Goal: Task Accomplishment & Management: Manage account settings

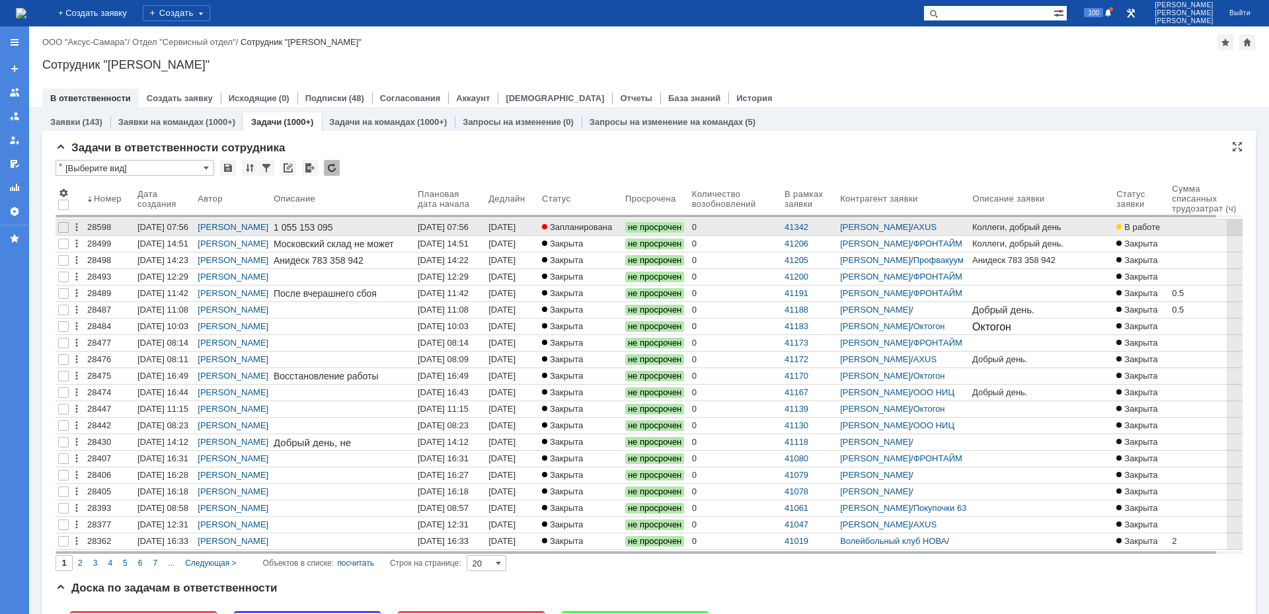
click at [586, 231] on span "Запланирована" at bounding box center [577, 227] width 70 height 10
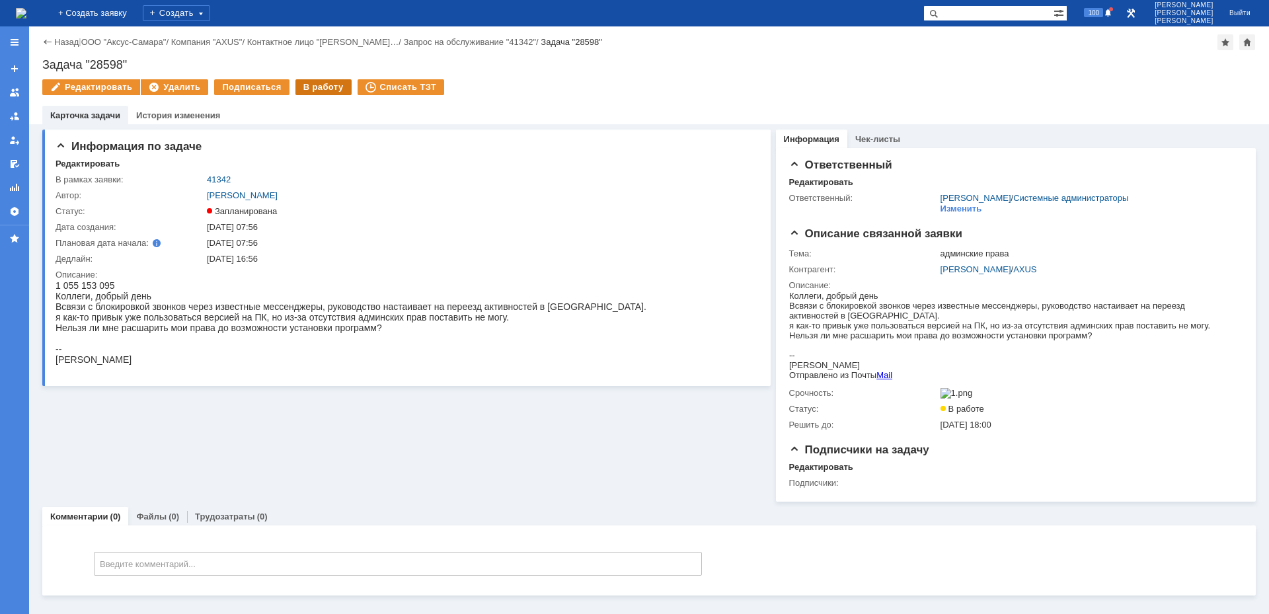
click at [317, 89] on div "В работу" at bounding box center [324, 87] width 56 height 16
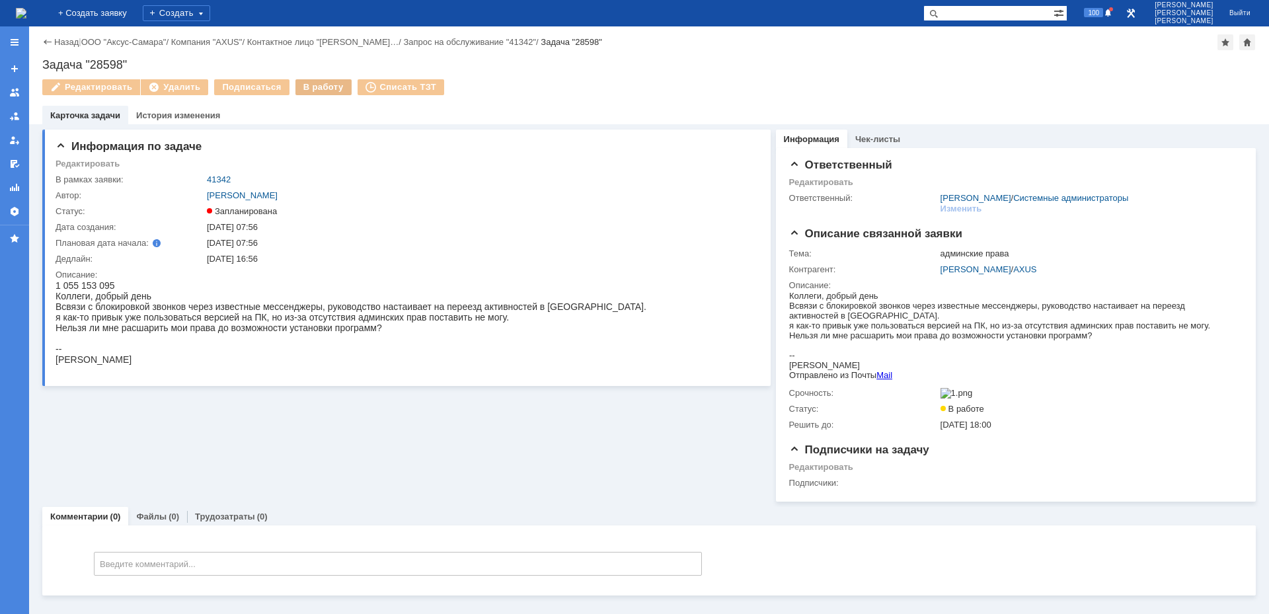
click at [311, 92] on div "В работу" at bounding box center [324, 87] width 56 height 16
click at [311, 89] on div "В работу" at bounding box center [324, 87] width 56 height 16
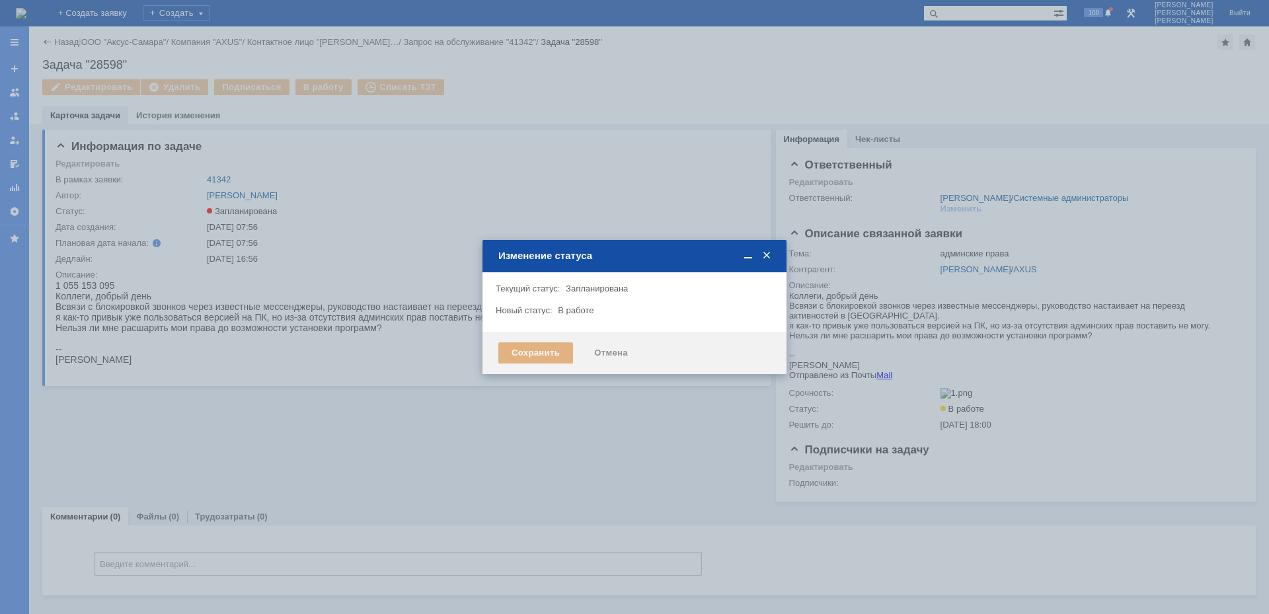
click at [528, 356] on div "Сохранить" at bounding box center [535, 352] width 75 height 21
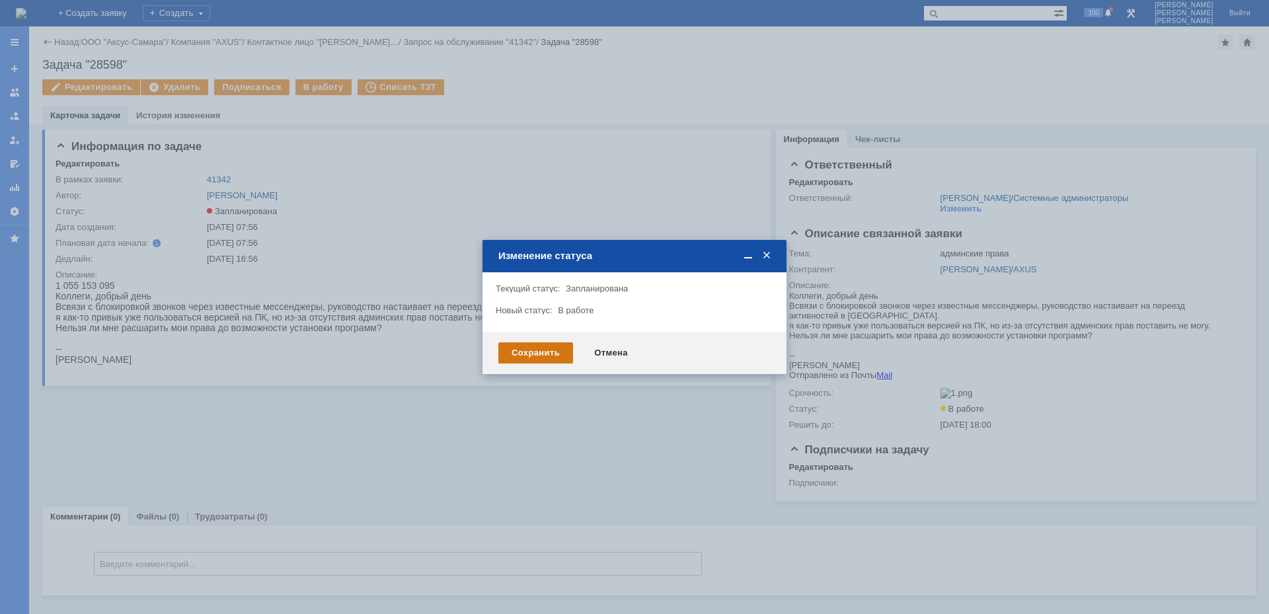
click at [528, 356] on div "Сохранить" at bounding box center [535, 352] width 75 height 21
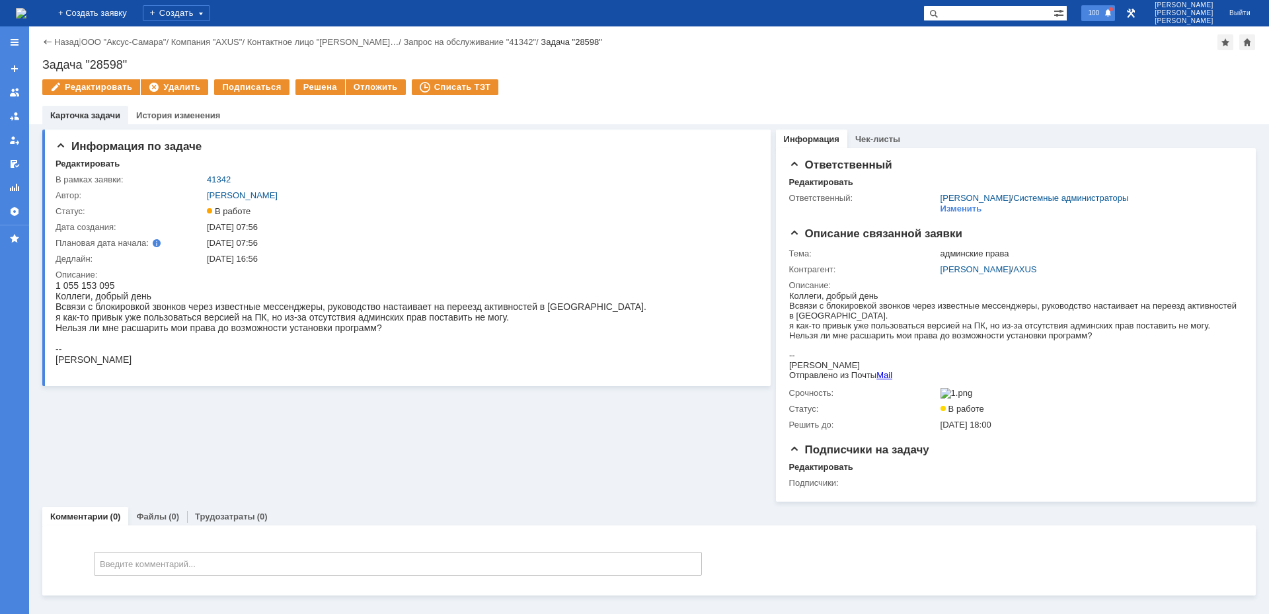
click at [1101, 11] on span "100" at bounding box center [1093, 12] width 19 height 9
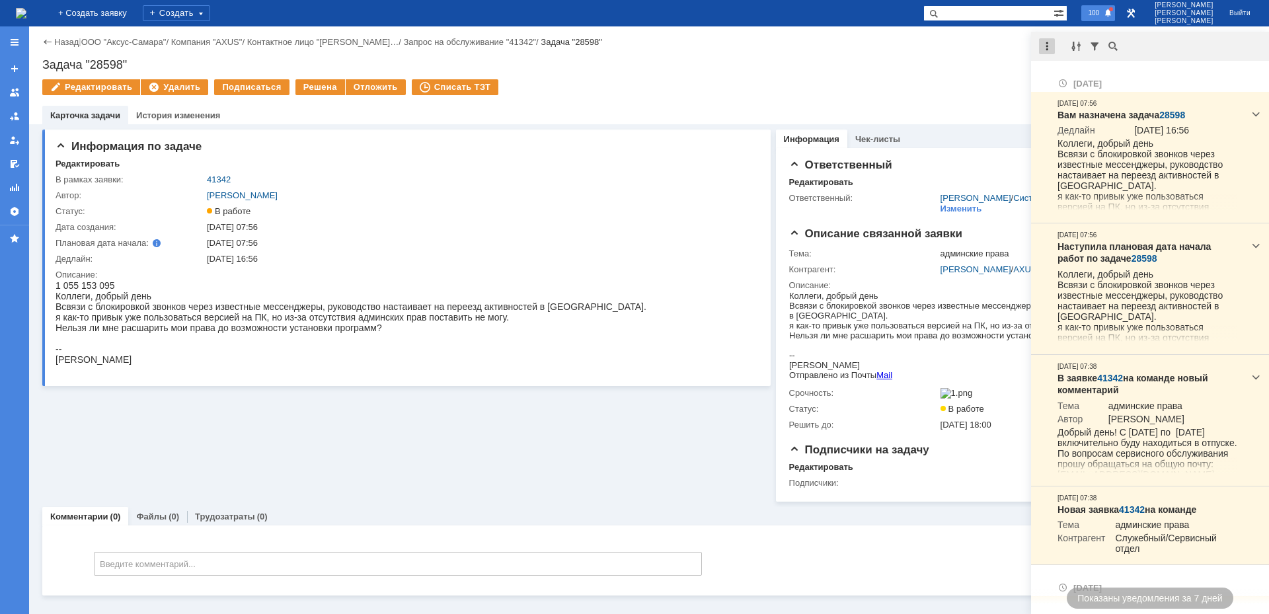
click at [1050, 40] on div at bounding box center [1047, 46] width 16 height 16
click at [1077, 69] on div "Отметить уведомления прочитанными" at bounding box center [1138, 79] width 193 height 27
click at [1077, 71] on div "Отметить уведомления прочитанными" at bounding box center [1138, 79] width 193 height 19
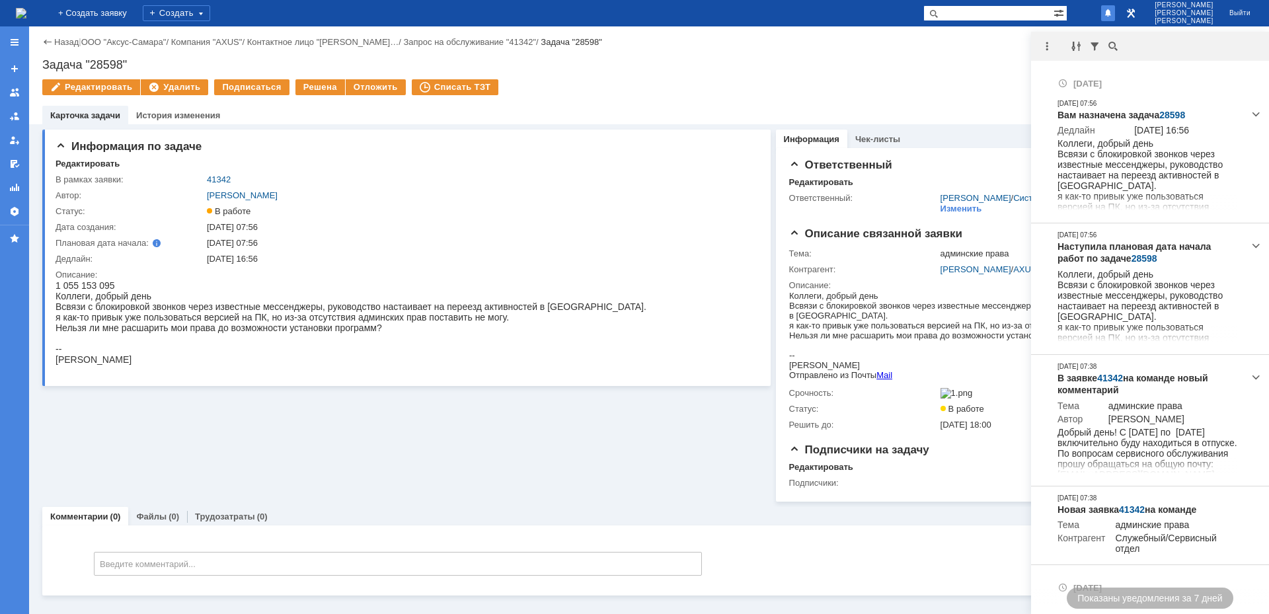
click at [995, 73] on div "Назад | ООО "Аксус-Самара" / Компания "AXUS" / Контактное лицо "Максим Полков… …" at bounding box center [649, 75] width 1240 height 98
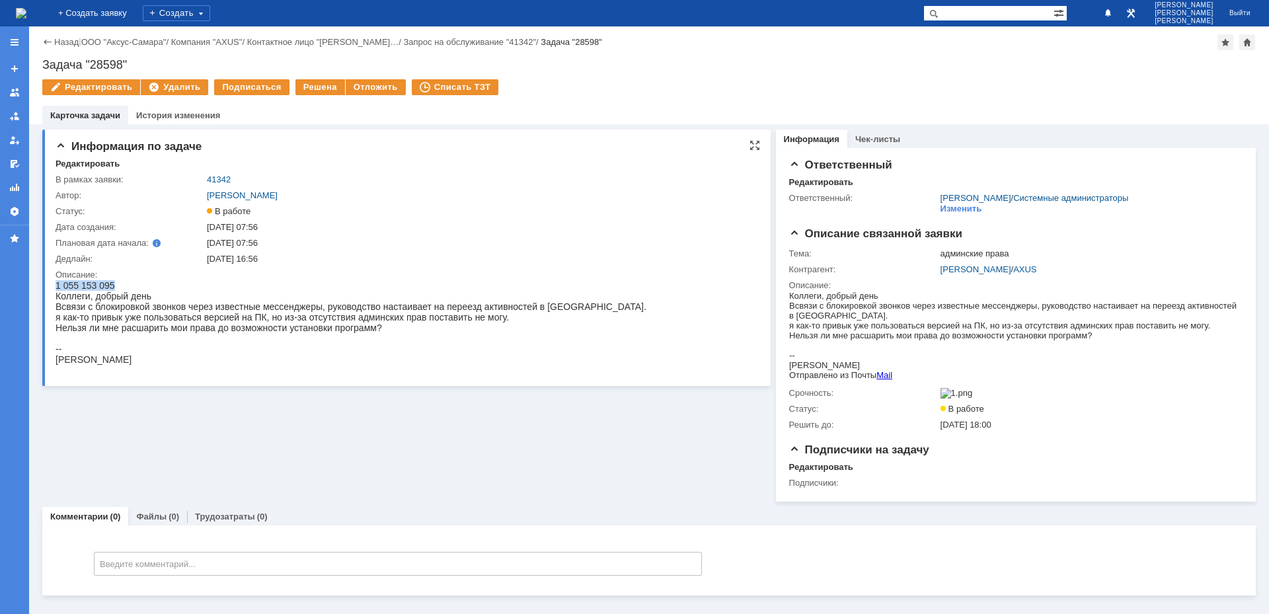
drag, startPoint x: 56, startPoint y: 286, endPoint x: 113, endPoint y: 286, distance: 56.9
click at [113, 286] on span "1 055 153 095" at bounding box center [85, 285] width 59 height 11
copy span "1 055 153 095"
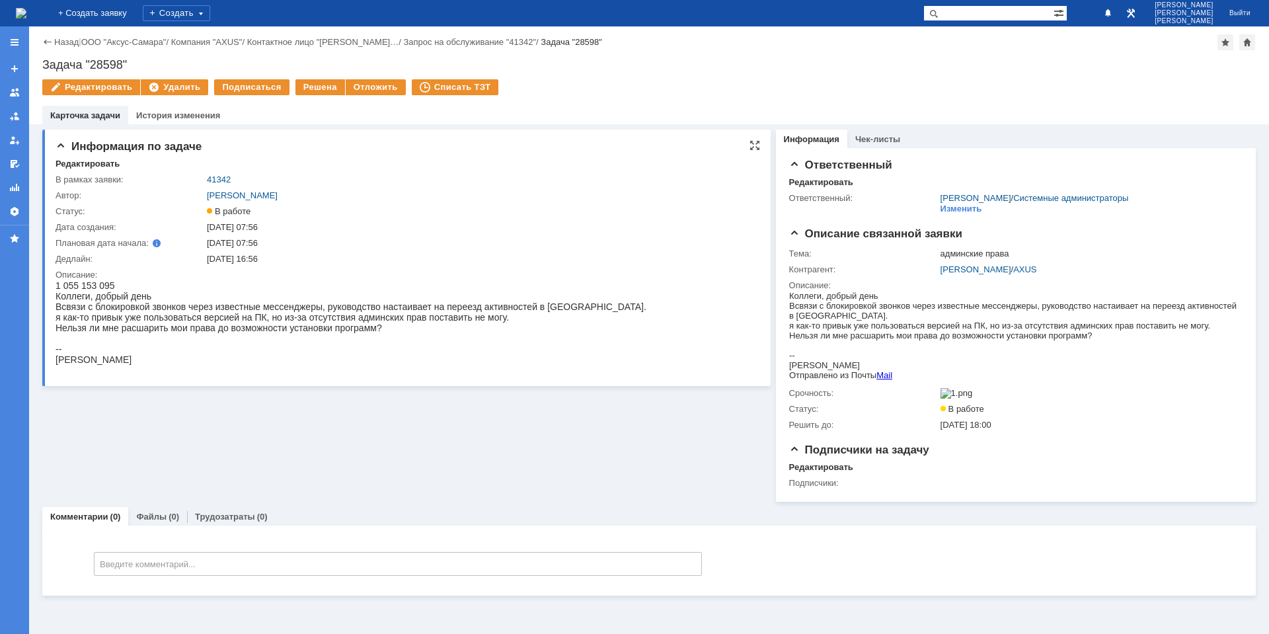
click at [308, 327] on div "Коллеги, добрый день Всвязи с блокировкой звонков через известные мессенджеры, …" at bounding box center [351, 312] width 591 height 42
click at [980, 268] on link "[PERSON_NAME]" at bounding box center [976, 269] width 71 height 10
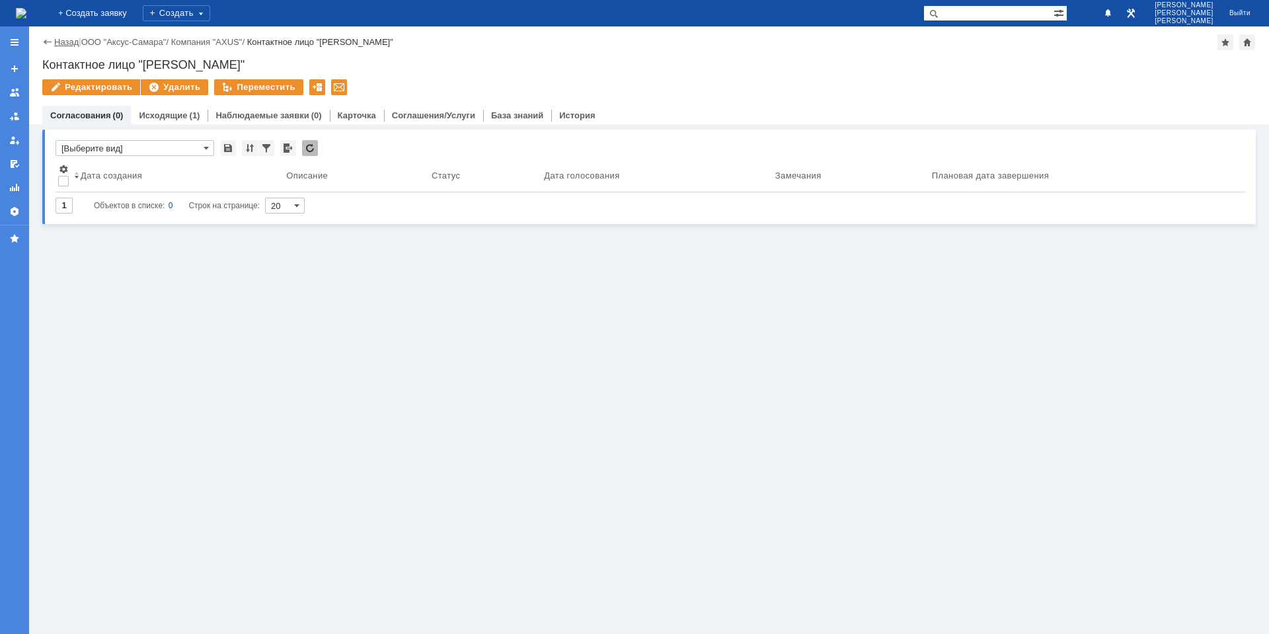
click at [65, 41] on link "Назад" at bounding box center [66, 42] width 24 height 10
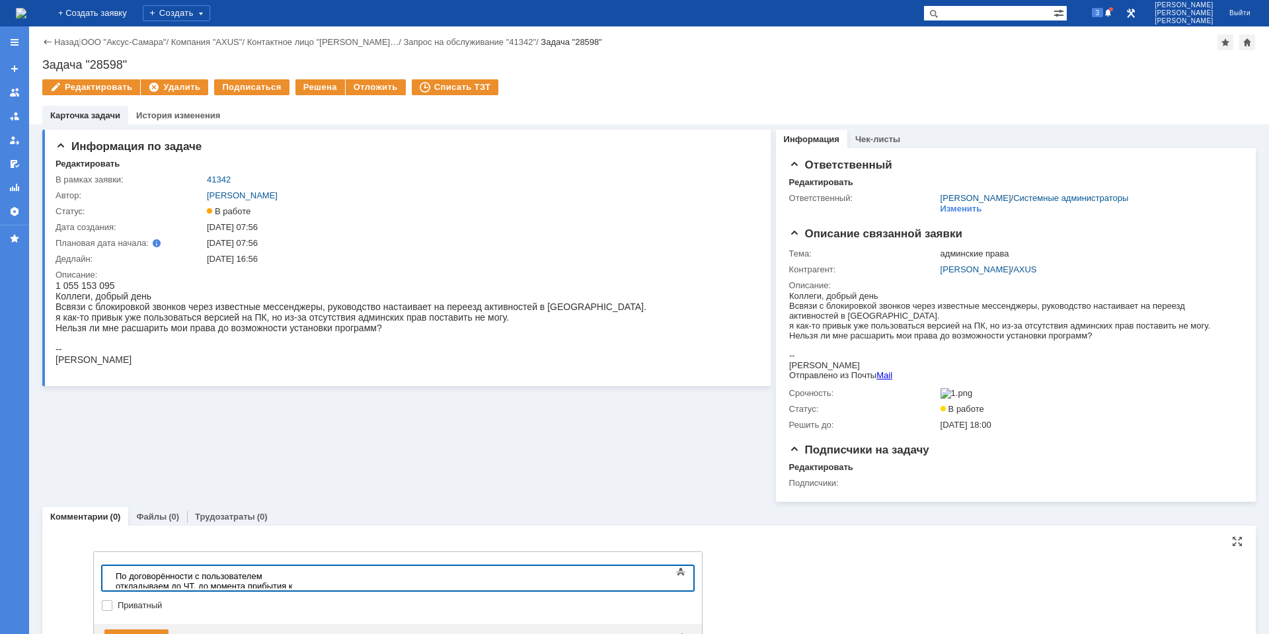
click at [303, 578] on div "По договорённости с пользователем откладываем до ЧТ, до момента прибытия к WiFi…" at bounding box center [210, 591] width 188 height 40
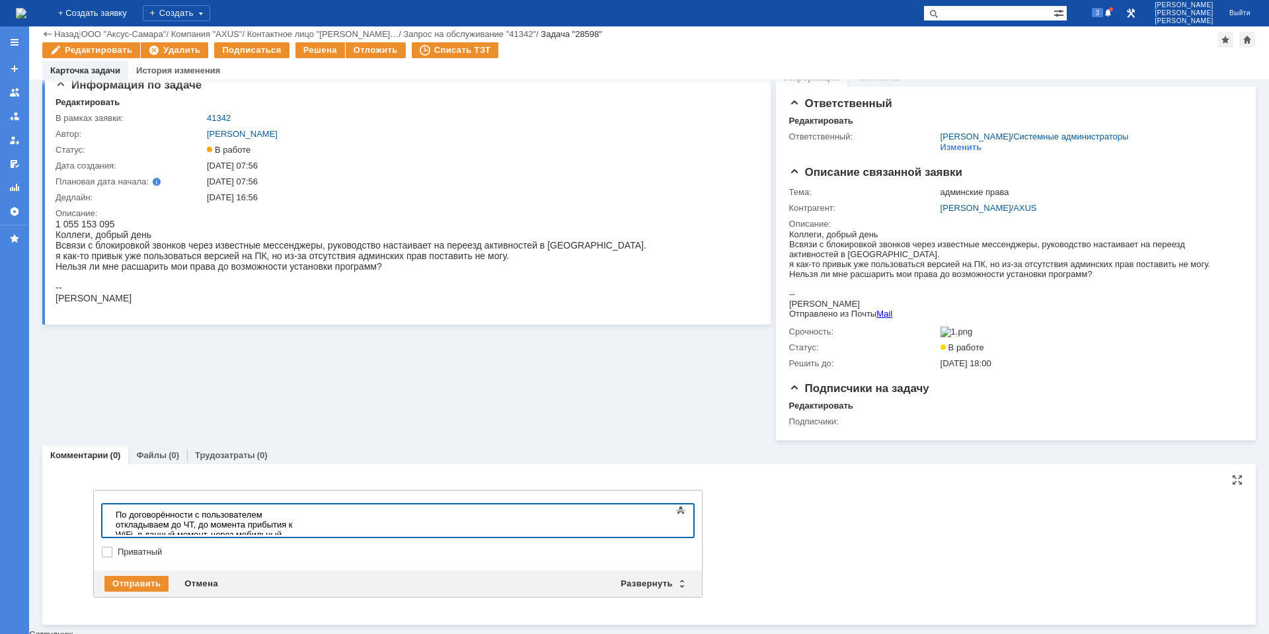
scroll to position [16, 0]
click at [132, 584] on div "Отправить" at bounding box center [136, 584] width 64 height 16
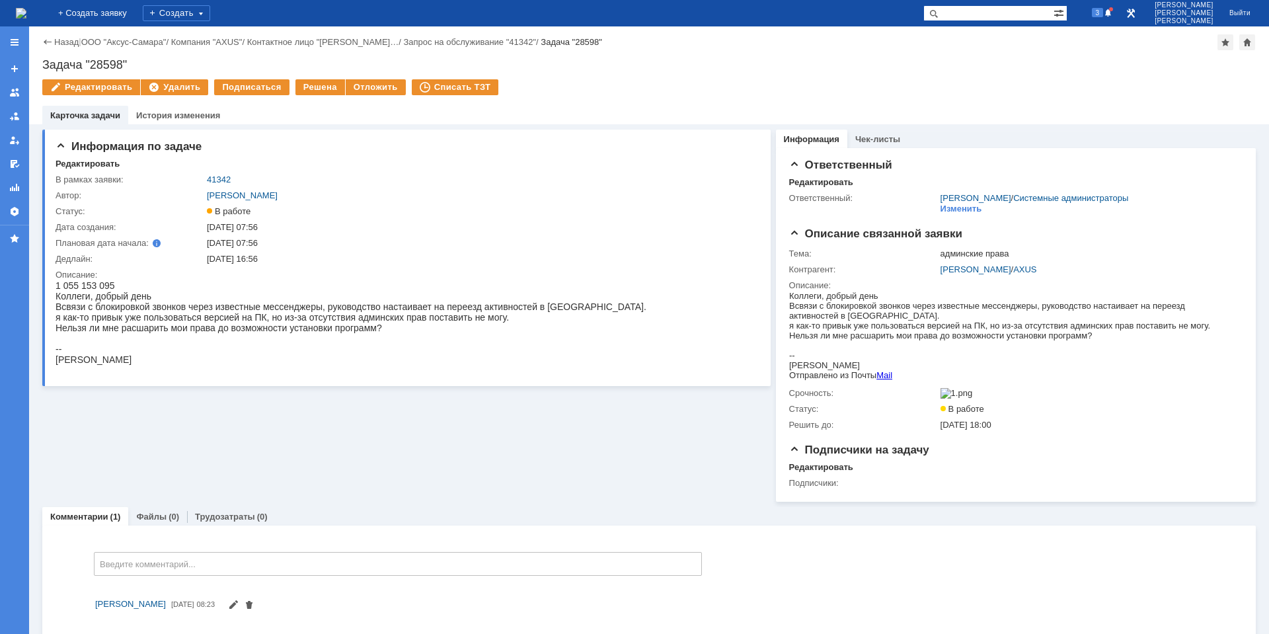
scroll to position [0, 0]
click at [360, 89] on div "Отложить" at bounding box center [376, 87] width 60 height 16
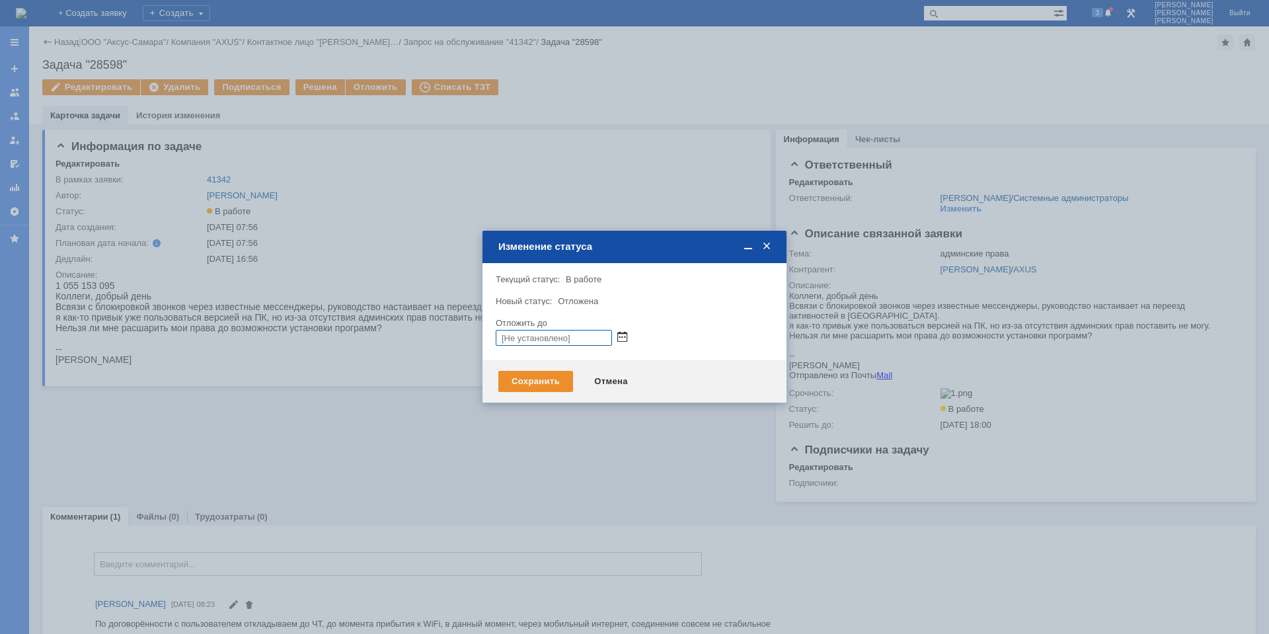
click at [625, 336] on span at bounding box center [622, 338] width 10 height 10
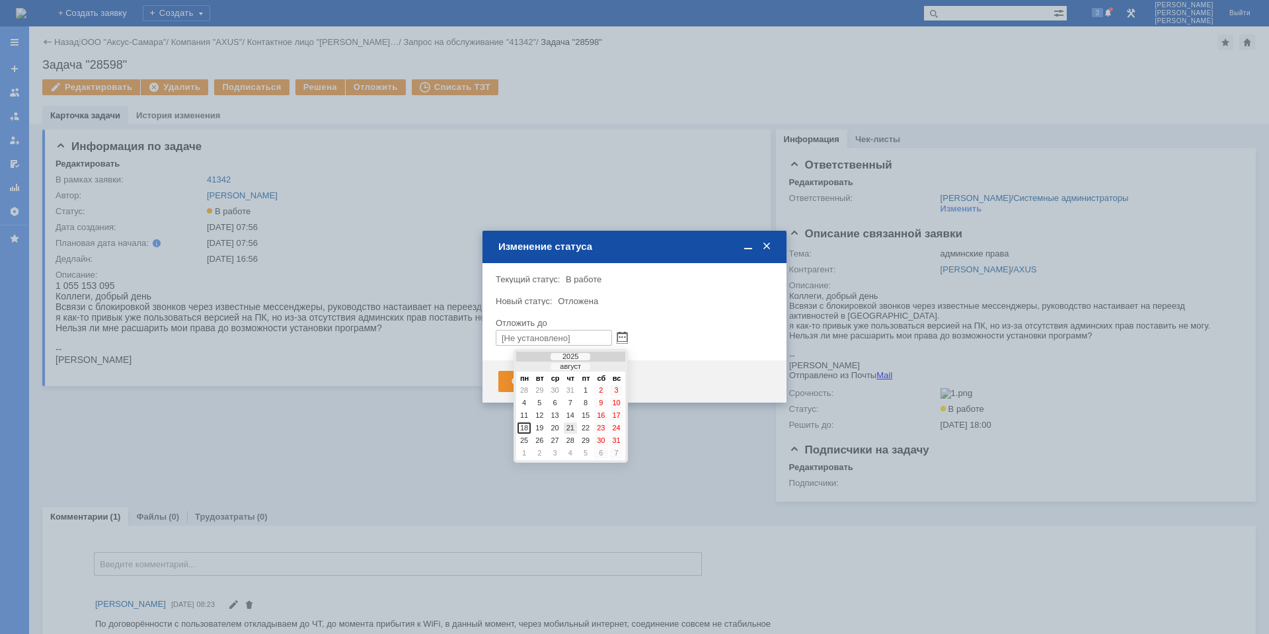
click at [571, 427] on div "21" at bounding box center [570, 427] width 13 height 11
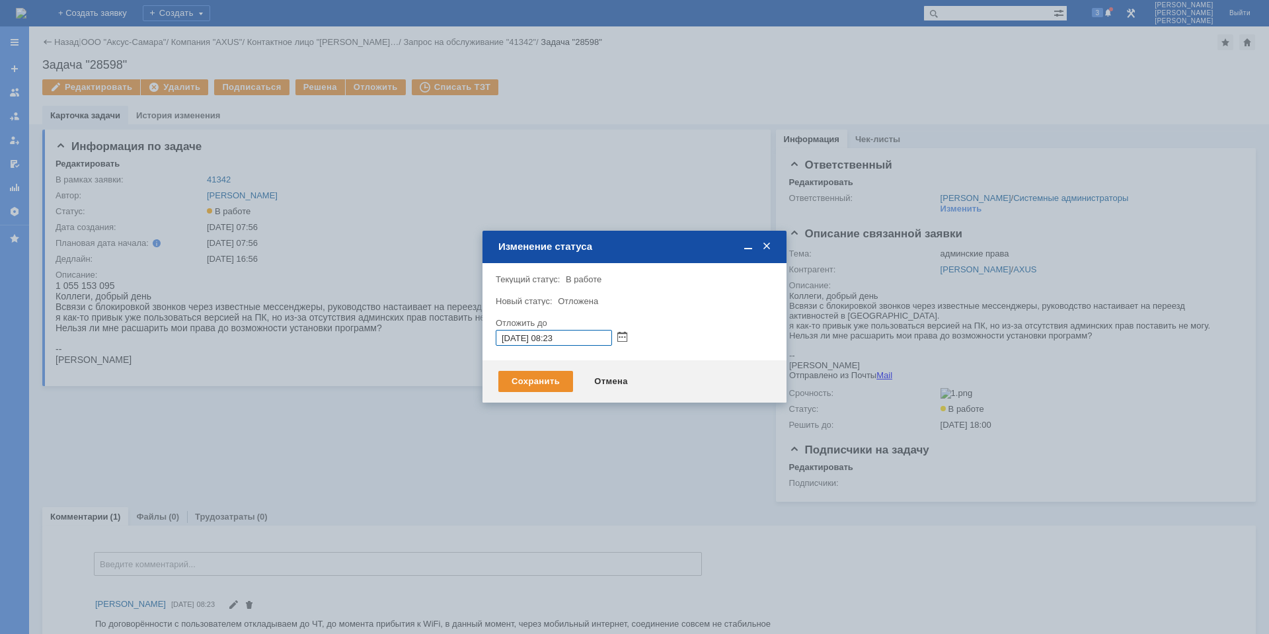
drag, startPoint x: 571, startPoint y: 339, endPoint x: 547, endPoint y: 341, distance: 23.2
click at [547, 341] on input "21.08.2025 08:23" at bounding box center [554, 338] width 116 height 16
click at [548, 339] on input "21.08.2025 9:00" at bounding box center [554, 338] width 116 height 16
click at [584, 339] on input "21.08.2025 09:00" at bounding box center [554, 338] width 116 height 16
type input "21.08.2025 09:00"
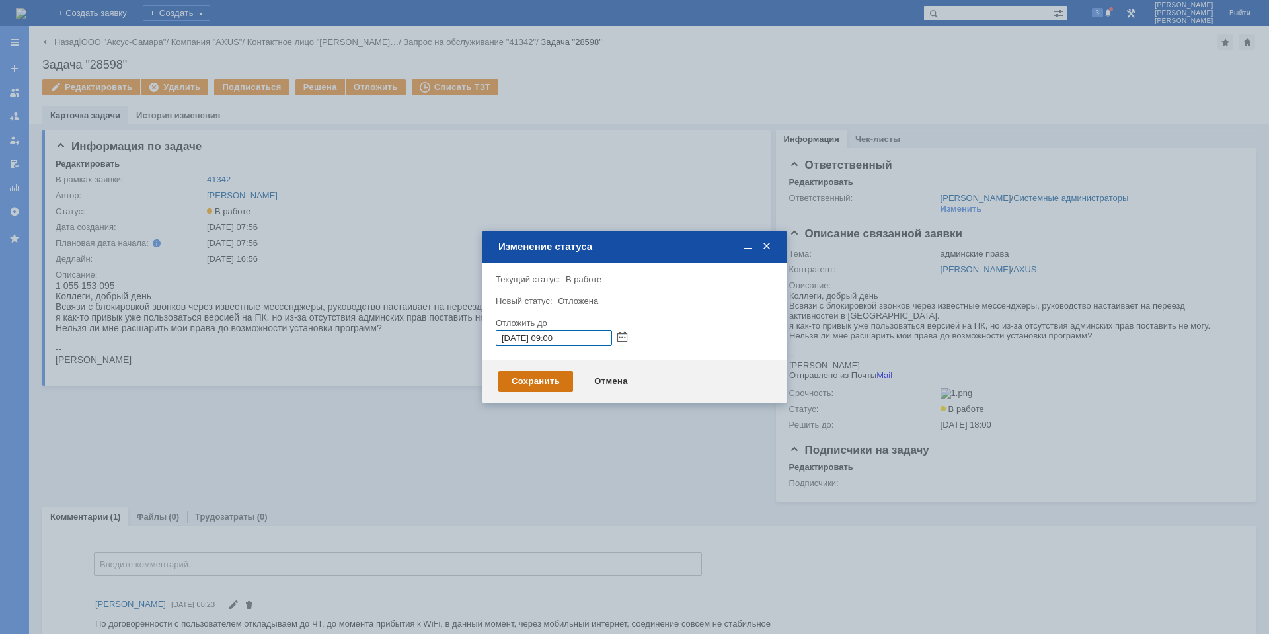
click at [553, 377] on div "Сохранить" at bounding box center [535, 381] width 75 height 21
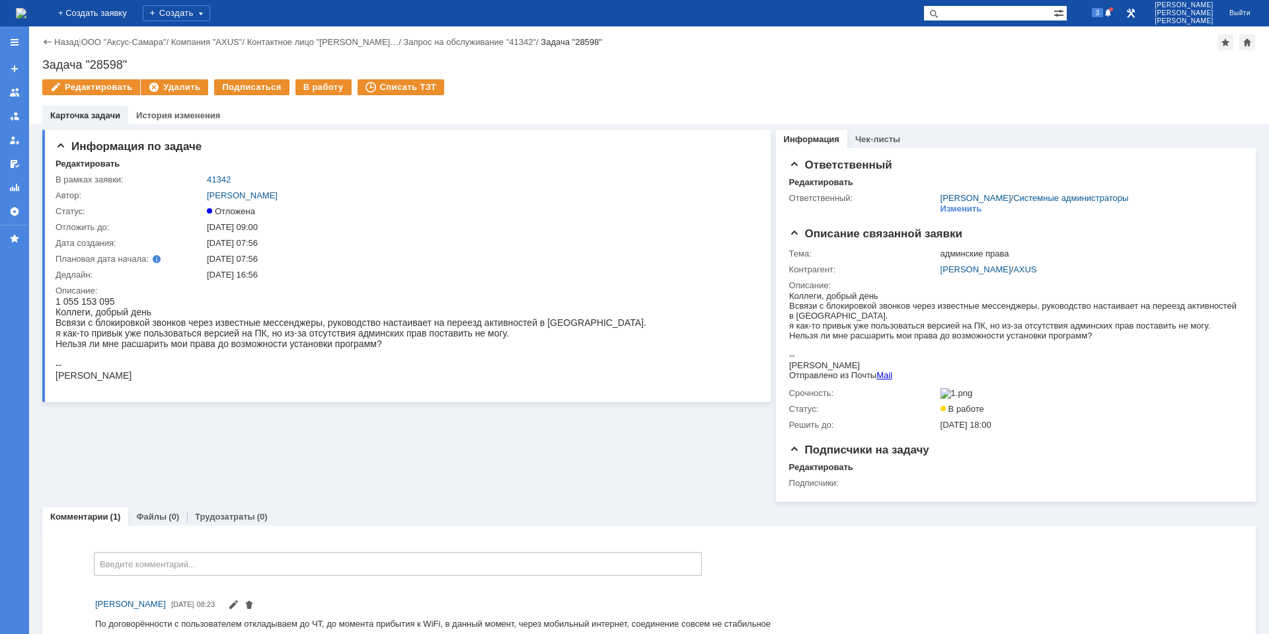
click at [26, 19] on img at bounding box center [21, 13] width 11 height 11
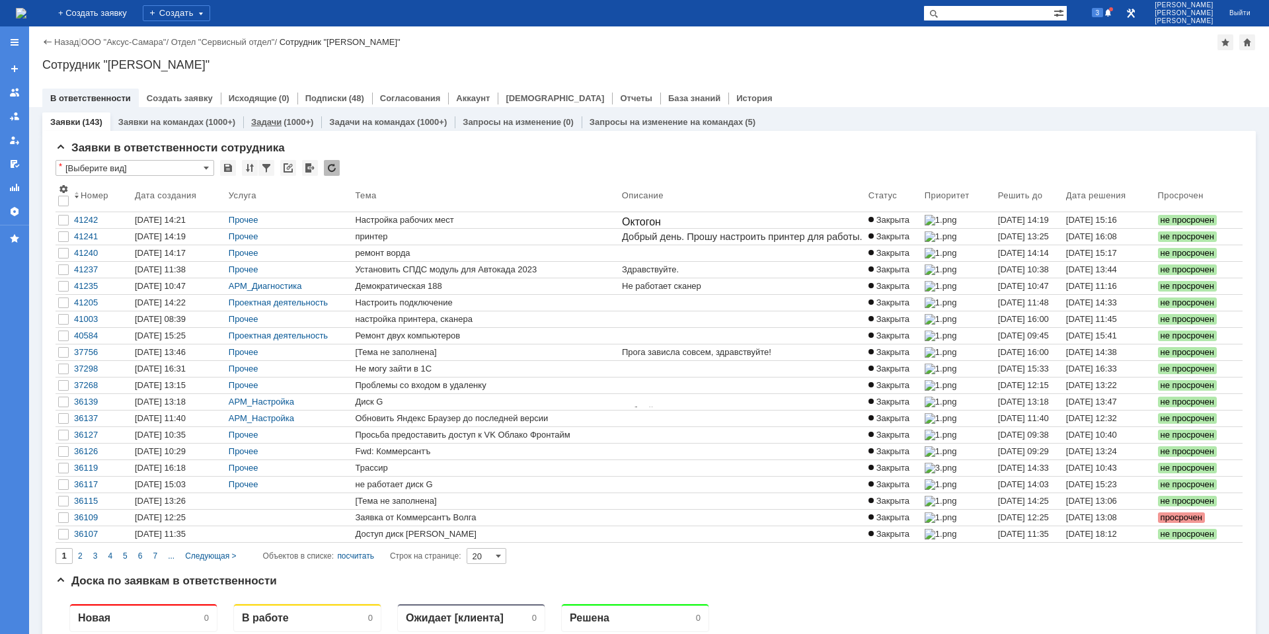
click at [292, 126] on div "(1000+)" at bounding box center [299, 122] width 30 height 10
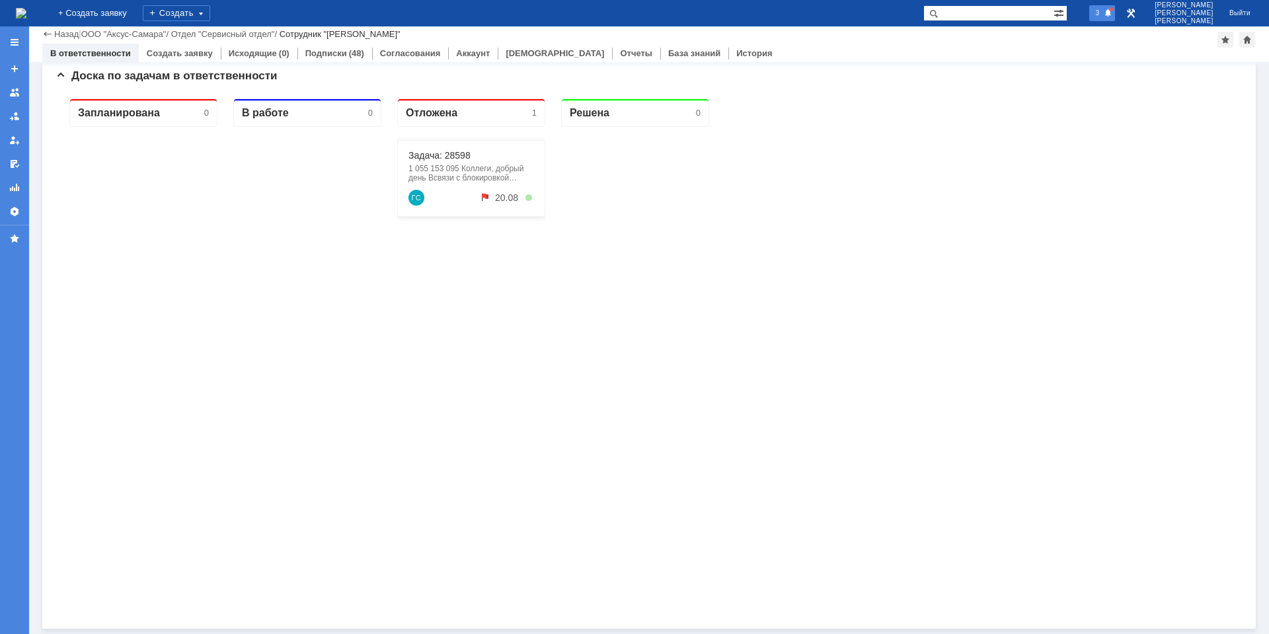
click at [1114, 19] on div "3" at bounding box center [1103, 13] width 26 height 16
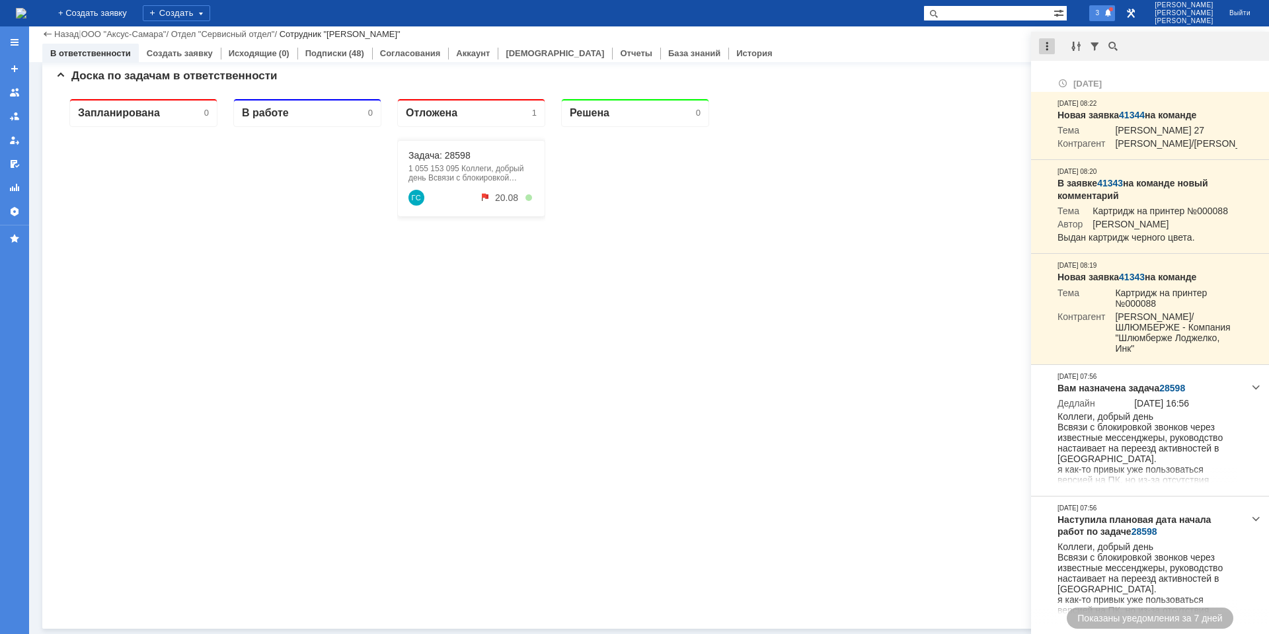
click at [1052, 47] on div at bounding box center [1047, 46] width 16 height 16
click at [1073, 73] on div "Отметить уведомления прочитанными" at bounding box center [1138, 79] width 193 height 19
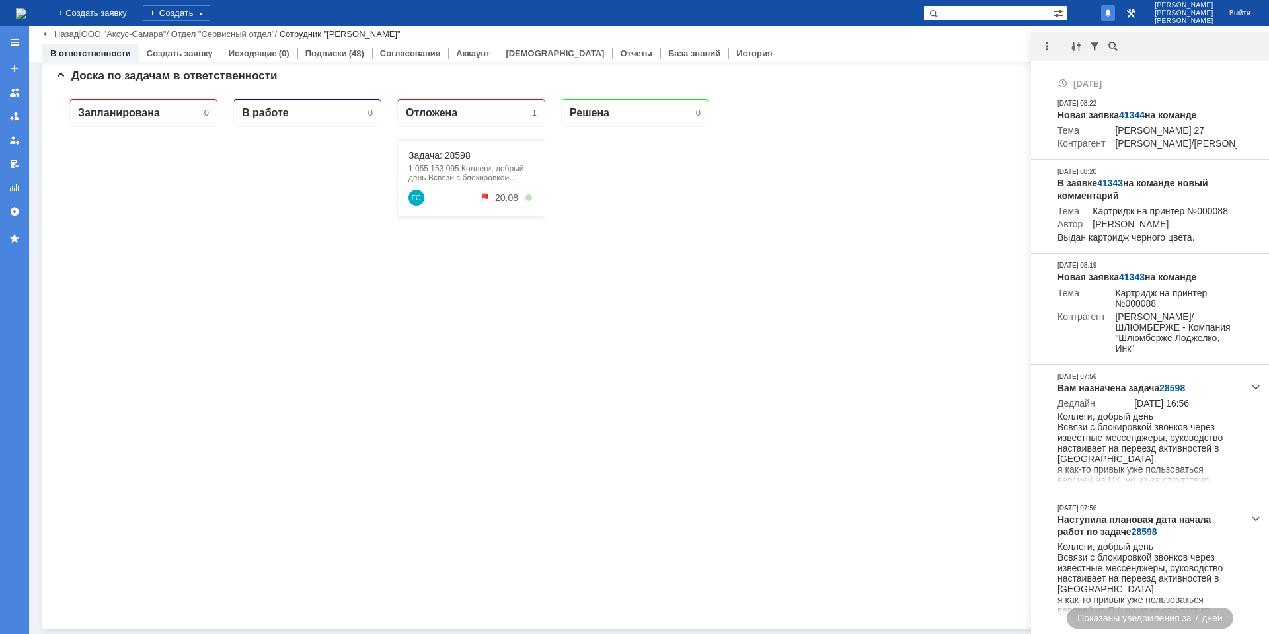
click at [937, 171] on div "Запланирована 0 В работе 0 Отложена 1 Задача: 28598 1 055 153 095 Коллеги, добр…" at bounding box center [649, 352] width 1187 height 529
click at [611, 268] on div at bounding box center [635, 366] width 148 height 479
click at [342, 305] on div at bounding box center [307, 366] width 148 height 479
click at [1099, 19] on div at bounding box center [1096, 13] width 40 height 26
click at [810, 268] on div "Запланирована 0 В работе 0 Отложена 1 Задача: 28598 1 055 153 095 Коллеги, добр…" at bounding box center [649, 352] width 1187 height 529
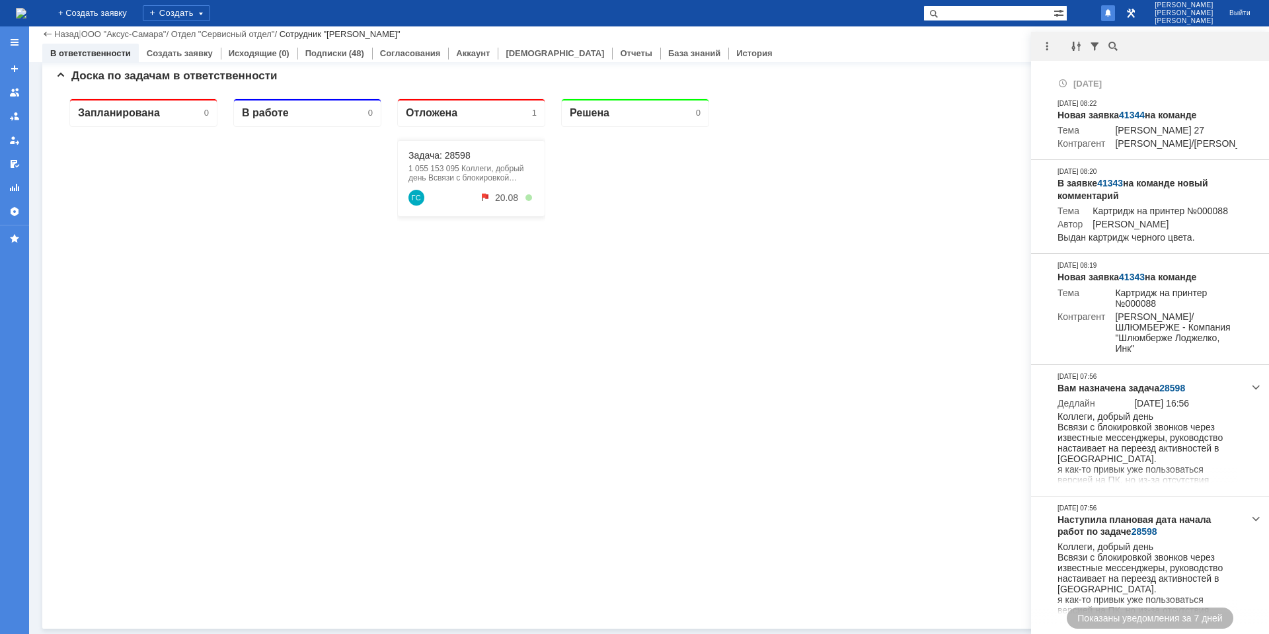
click at [1115, 8] on div at bounding box center [1108, 13] width 14 height 16
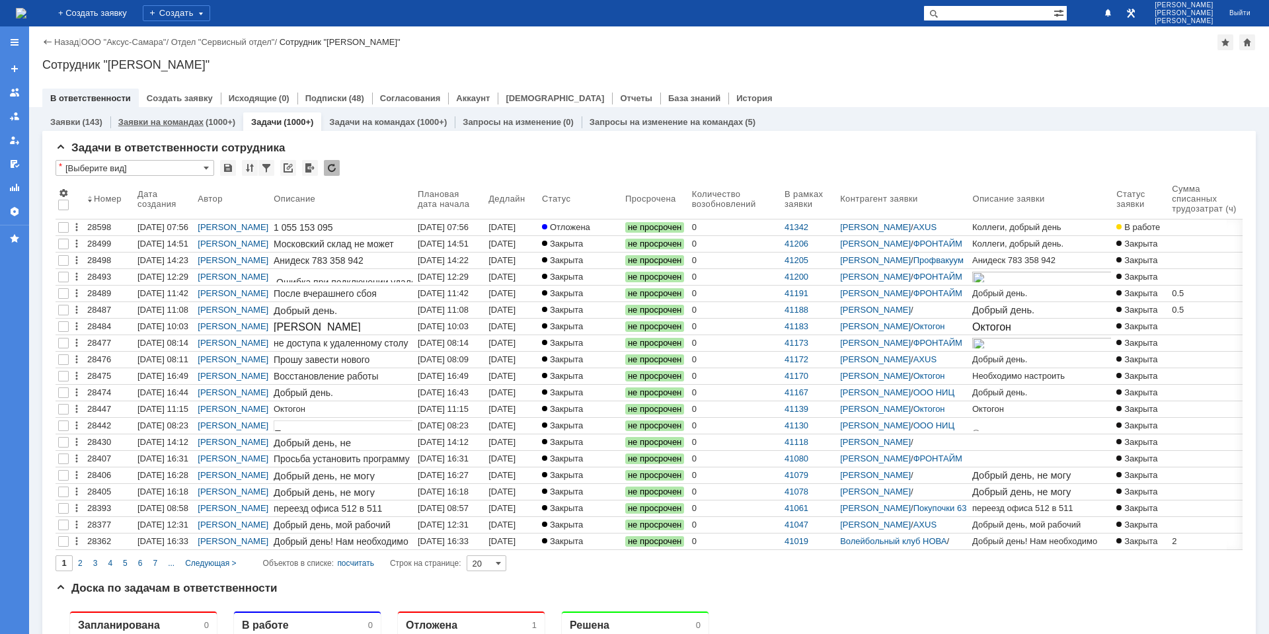
click at [217, 126] on div "(1000+)" at bounding box center [221, 122] width 30 height 10
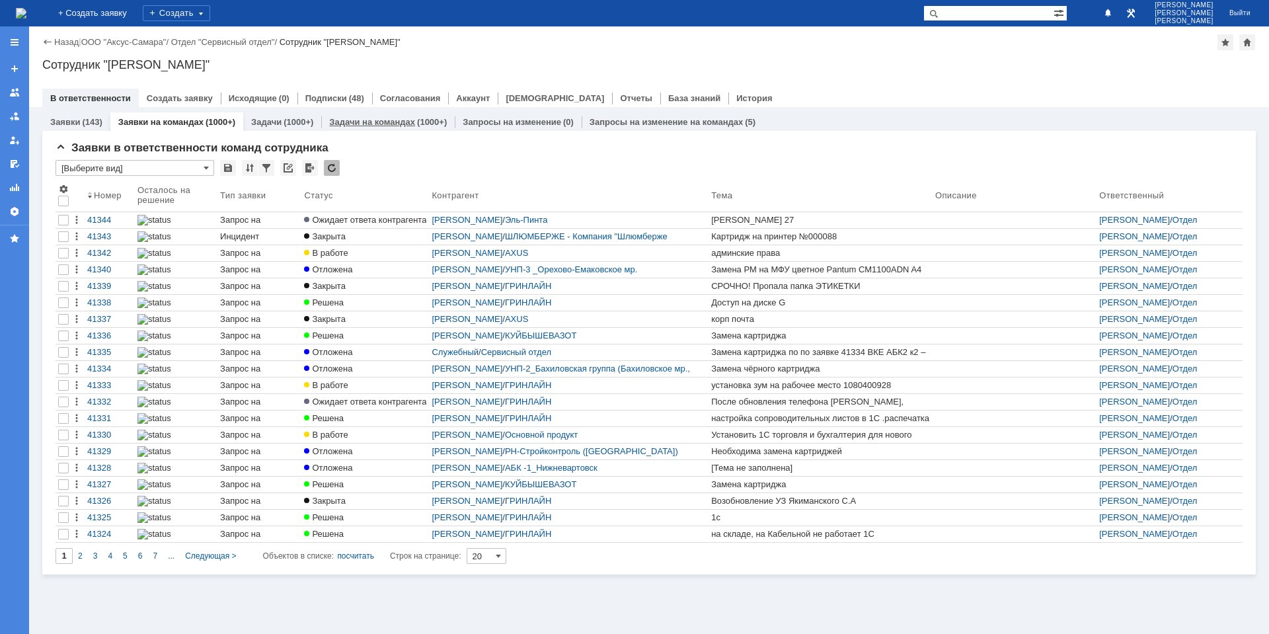
click at [352, 121] on link "Задачи на командах" at bounding box center [372, 122] width 86 height 10
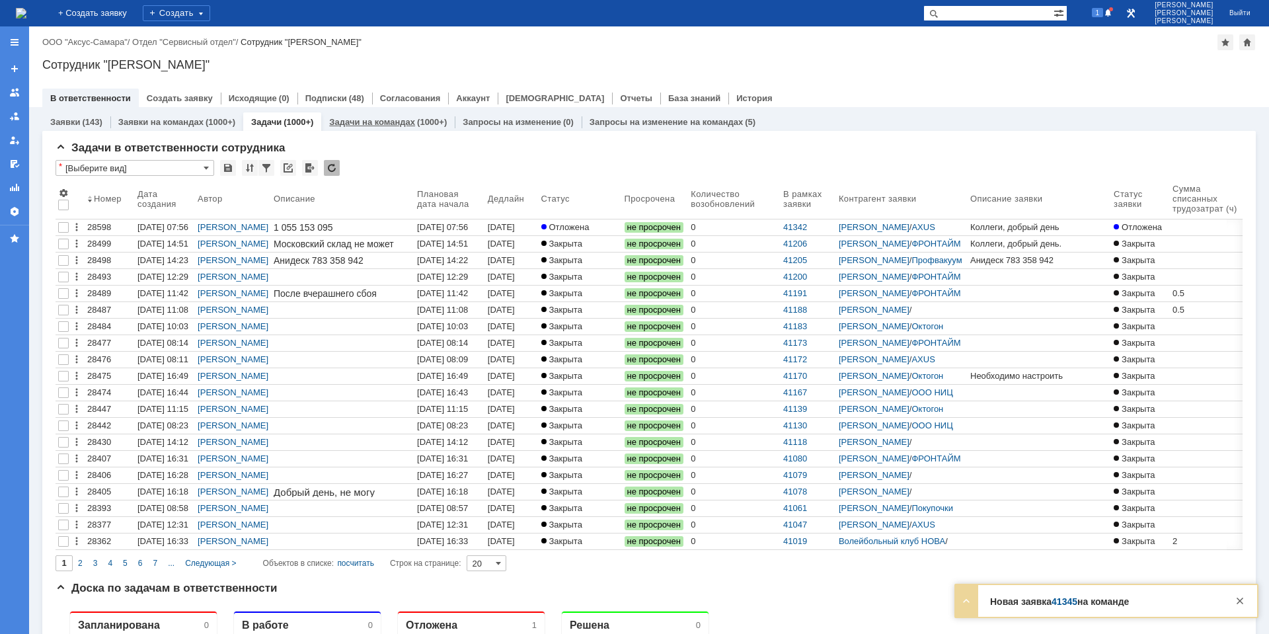
click at [372, 122] on link "Задачи на командах" at bounding box center [372, 122] width 86 height 10
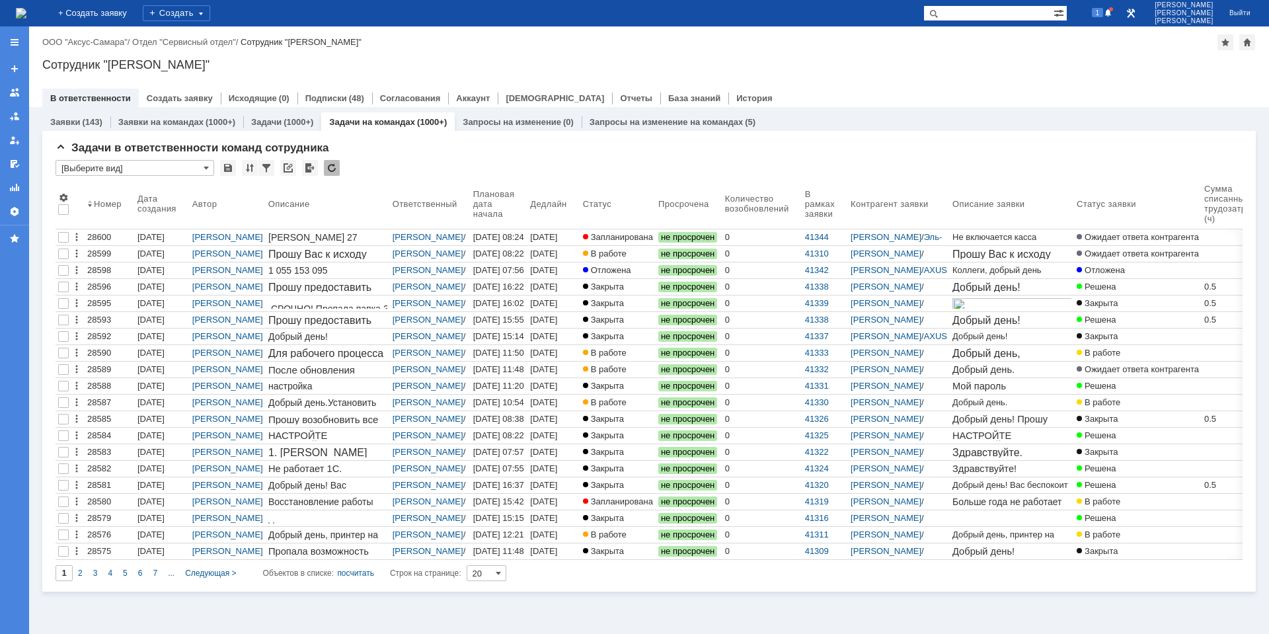
click at [477, 351] on div "[DATE] 11:50" at bounding box center [498, 353] width 51 height 10
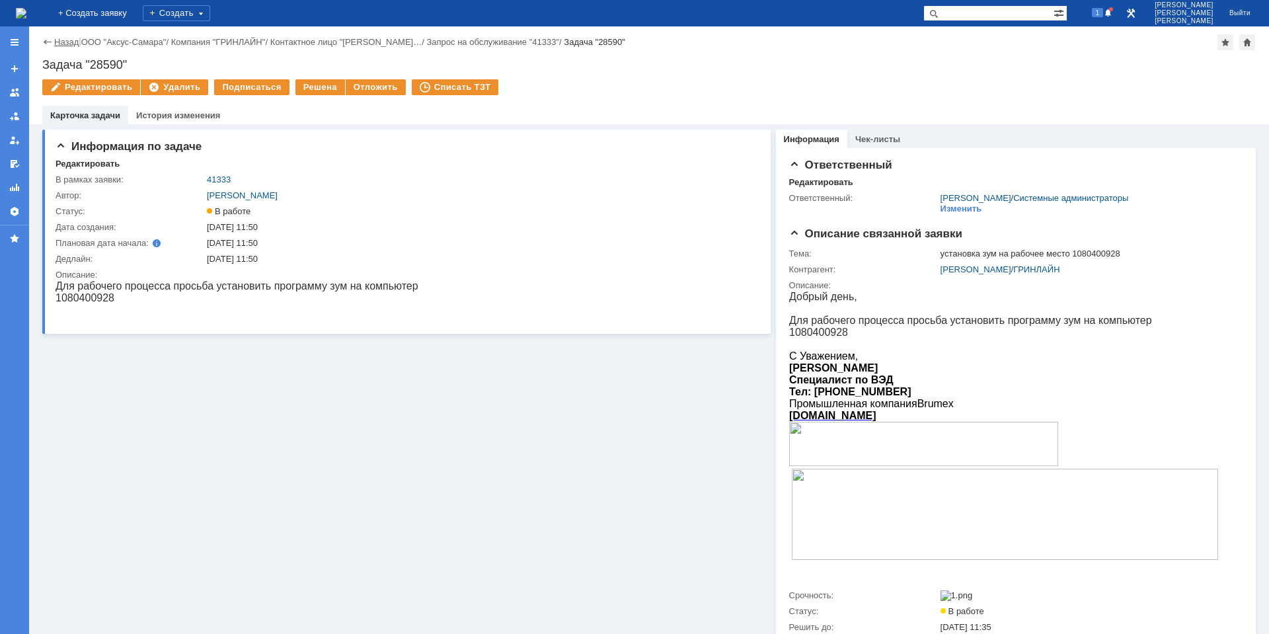
click at [67, 45] on link "Назад" at bounding box center [66, 42] width 24 height 10
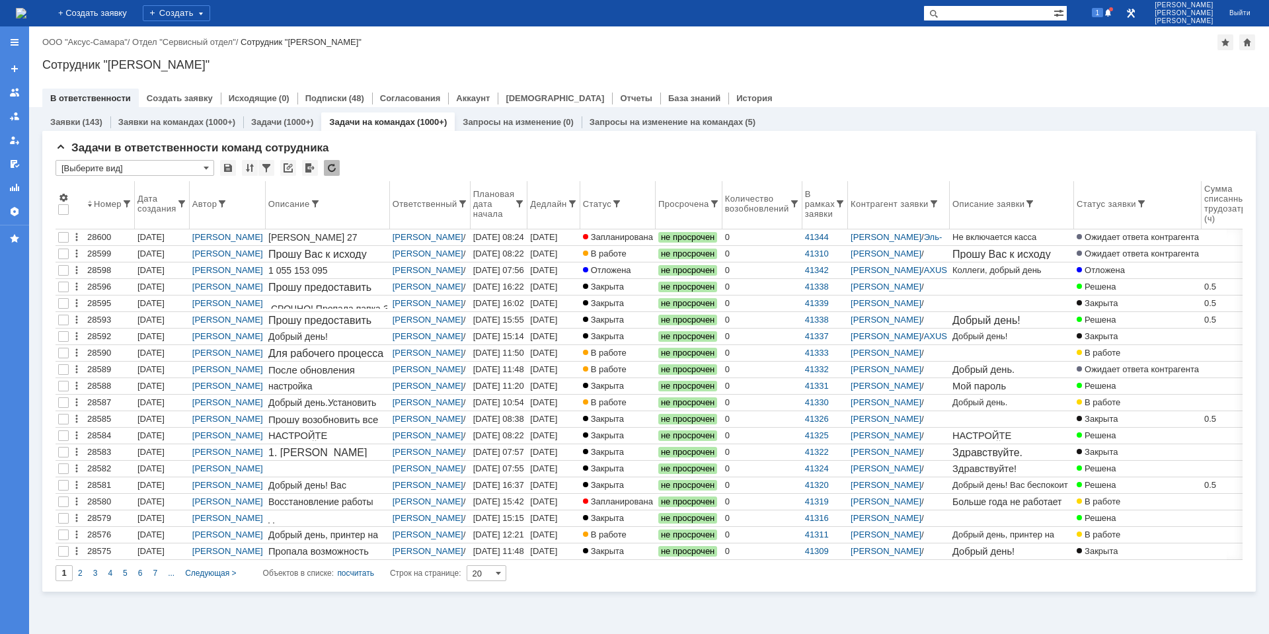
click at [427, 206] on div "Ответственный" at bounding box center [425, 204] width 65 height 10
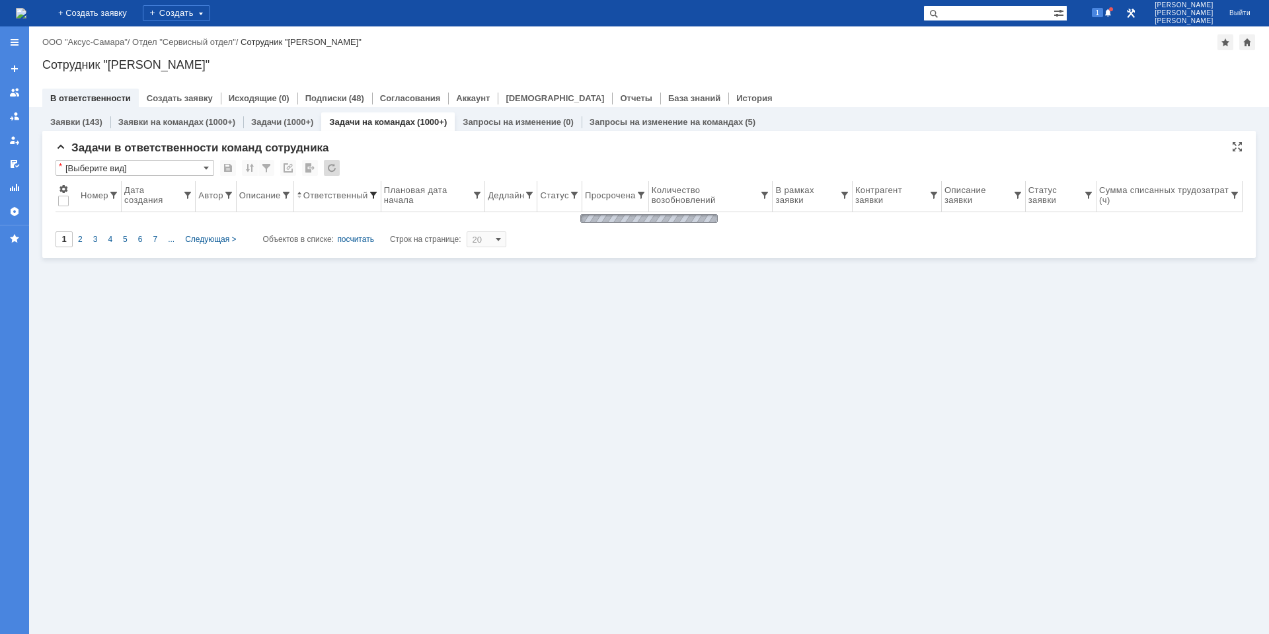
click at [376, 196] on span at bounding box center [373, 195] width 11 height 11
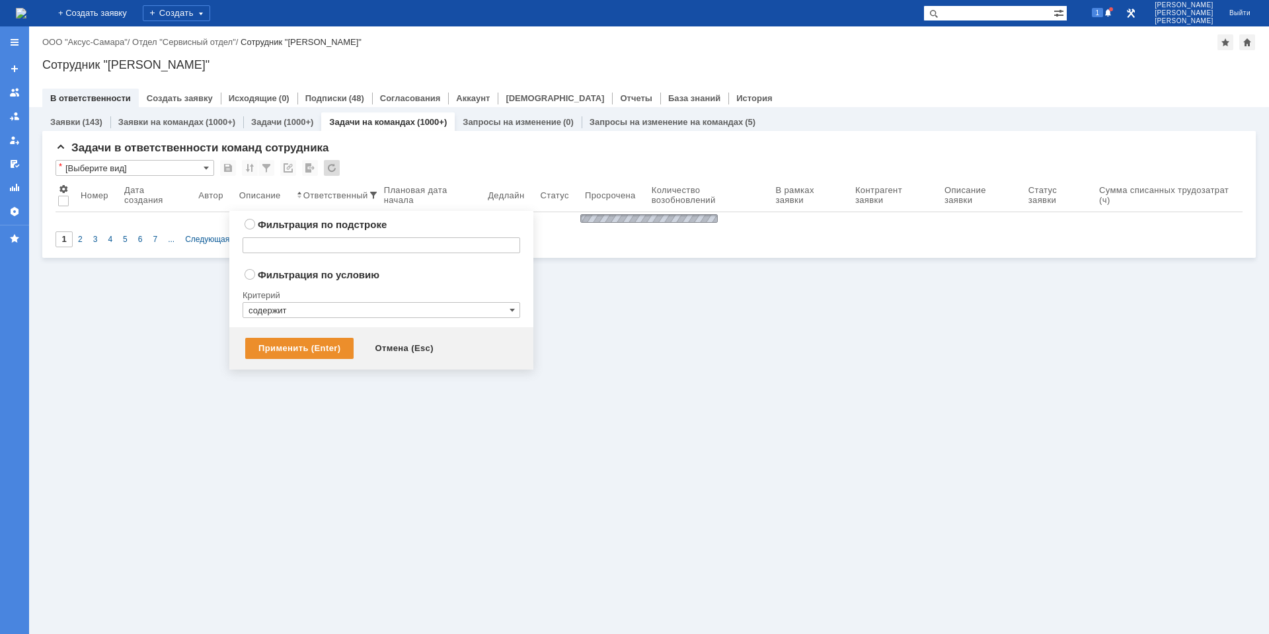
radio input "true"
click at [296, 307] on input "содержит" at bounding box center [382, 310] width 278 height 16
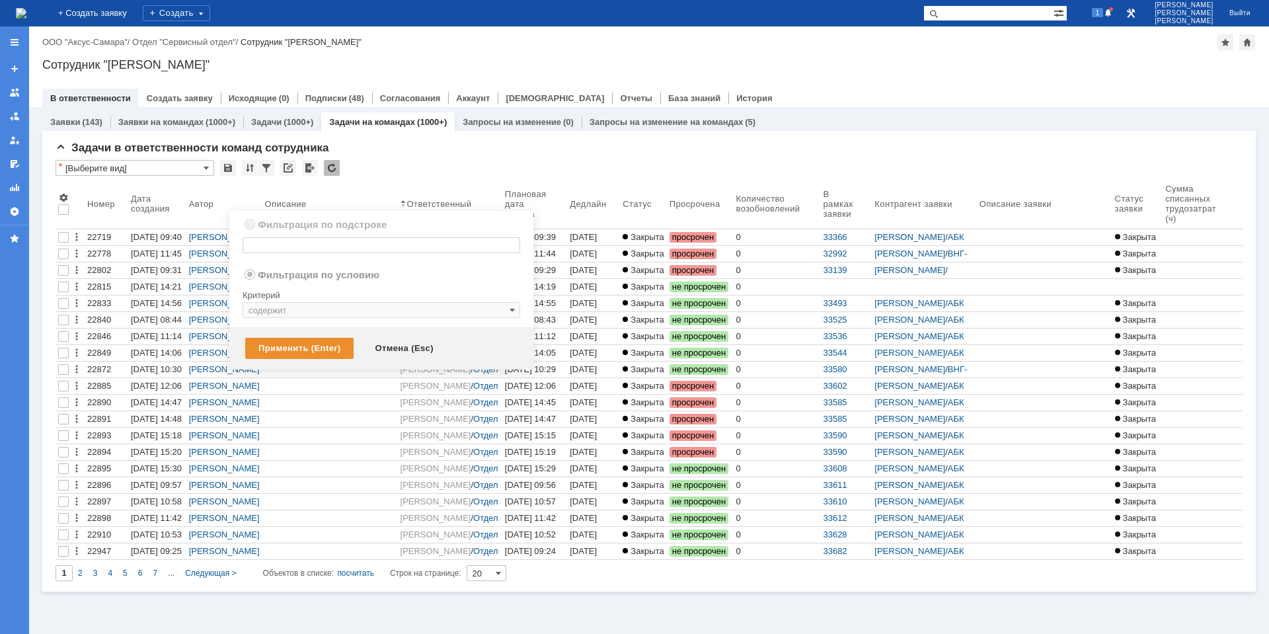
type input "содержит"
click at [335, 263] on div "Фильтрация по подстроке Сбросить" at bounding box center [382, 241] width 278 height 50
click at [396, 346] on div "Отмена (Esc)" at bounding box center [404, 348] width 85 height 21
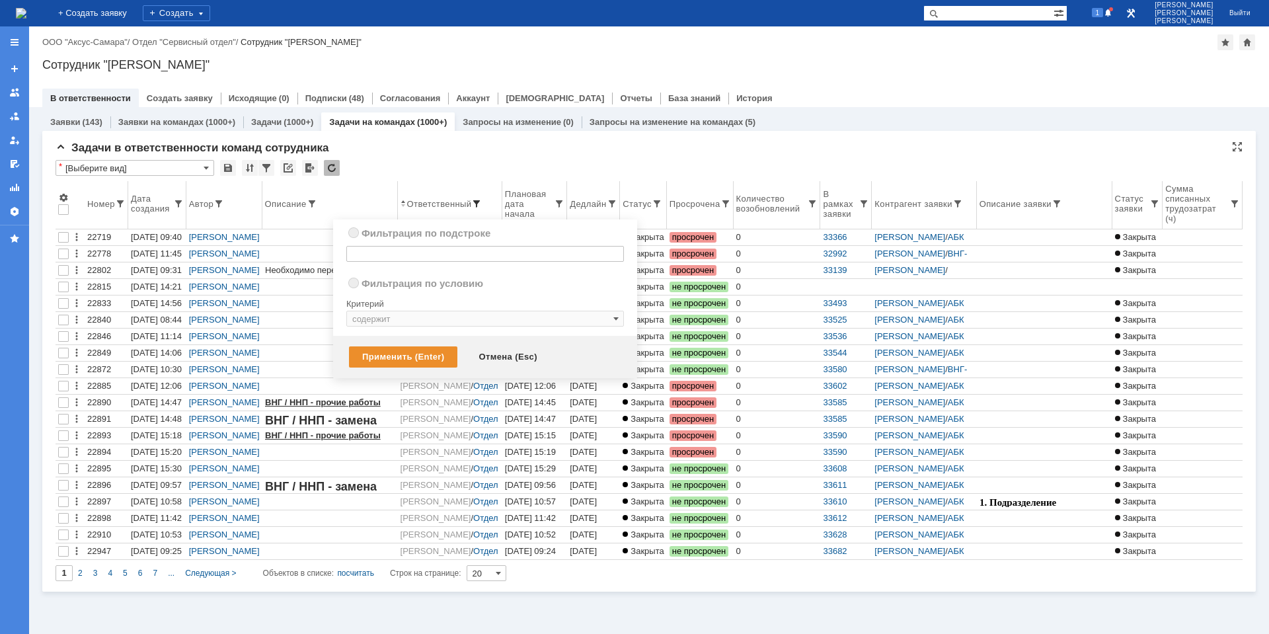
click at [480, 202] on span at bounding box center [476, 203] width 11 height 11
click at [427, 200] on div "Ответственный" at bounding box center [439, 204] width 65 height 10
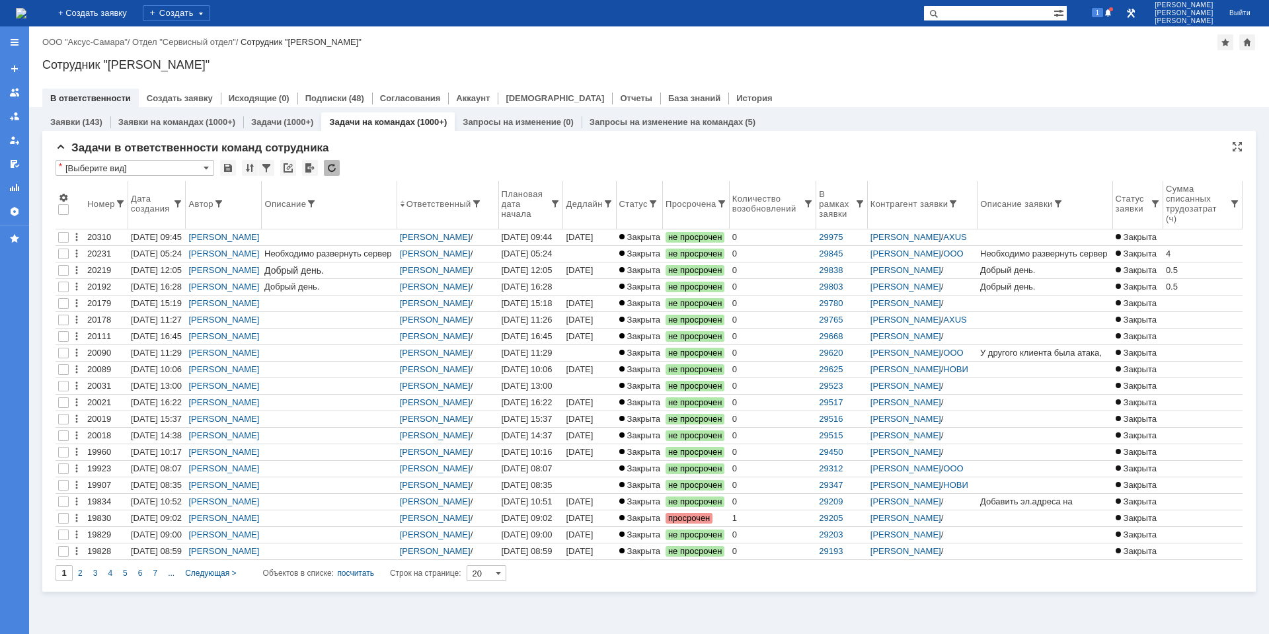
click at [104, 197] on th "Номер" at bounding box center [107, 205] width 44 height 48
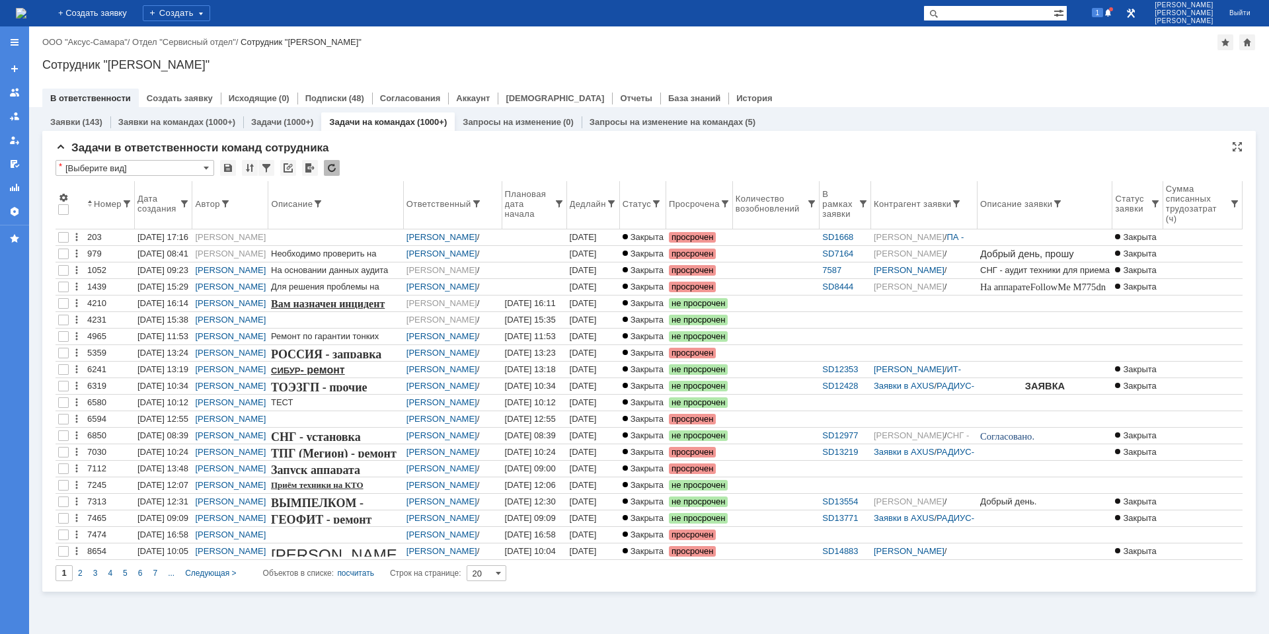
click at [104, 200] on div "Номер" at bounding box center [108, 204] width 28 height 10
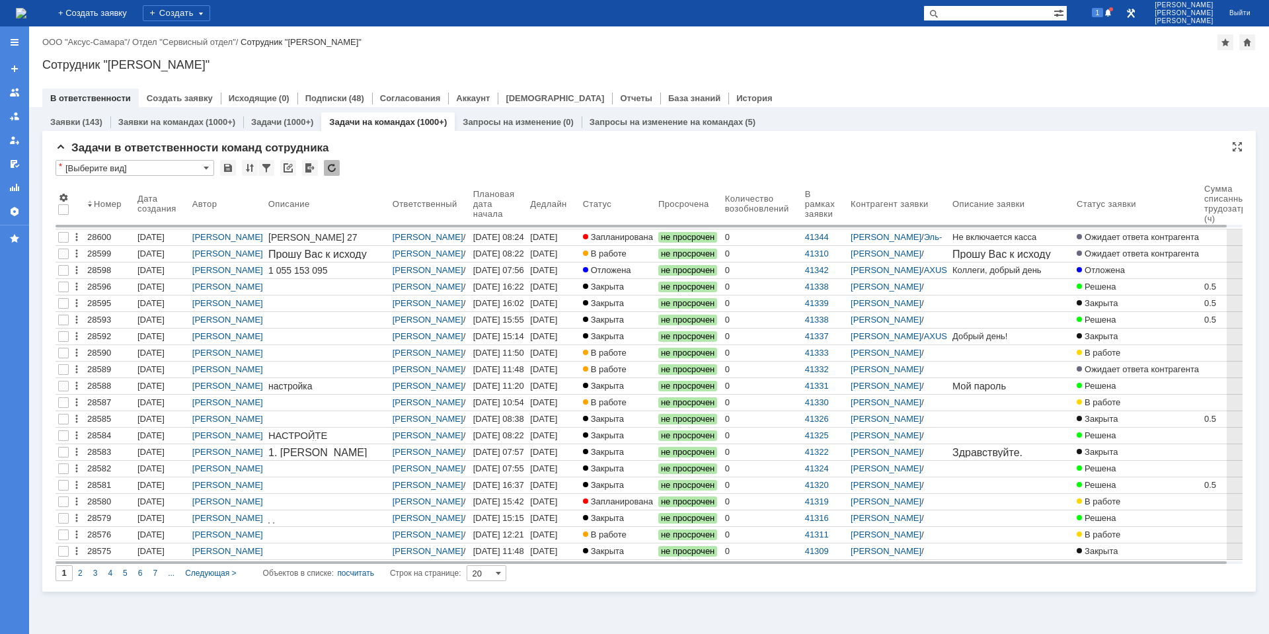
click at [136, 169] on input "[Выберите вид]" at bounding box center [135, 168] width 159 height 16
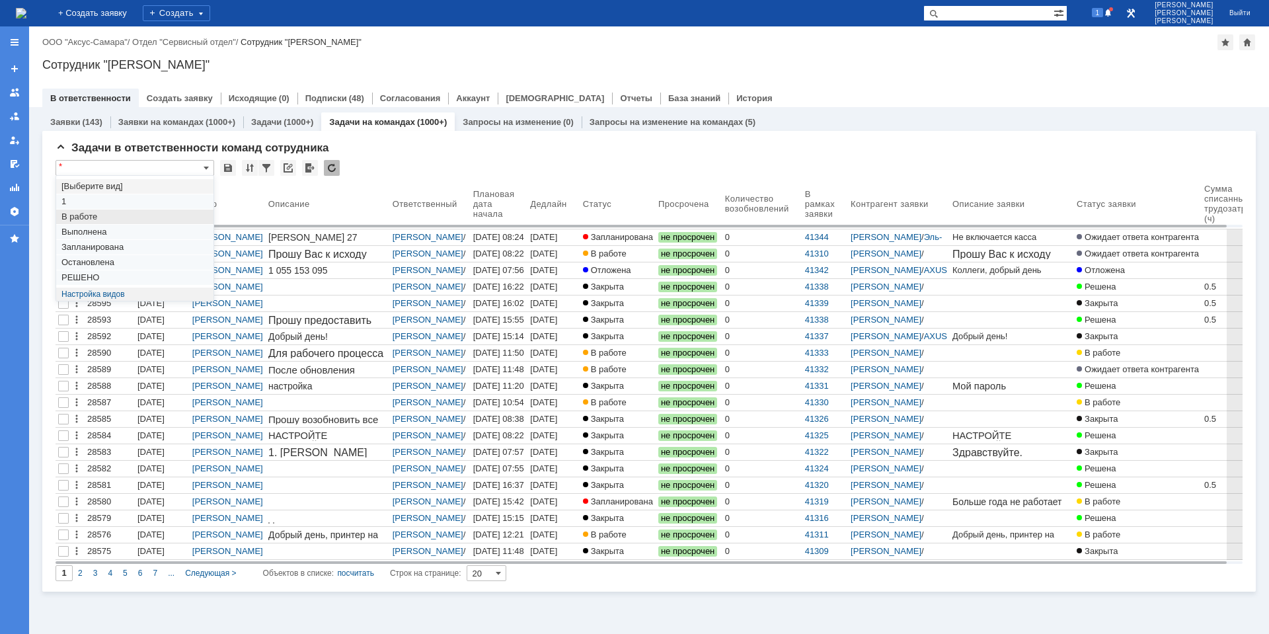
click at [97, 214] on span "В работе" at bounding box center [134, 217] width 147 height 11
type input "В работе"
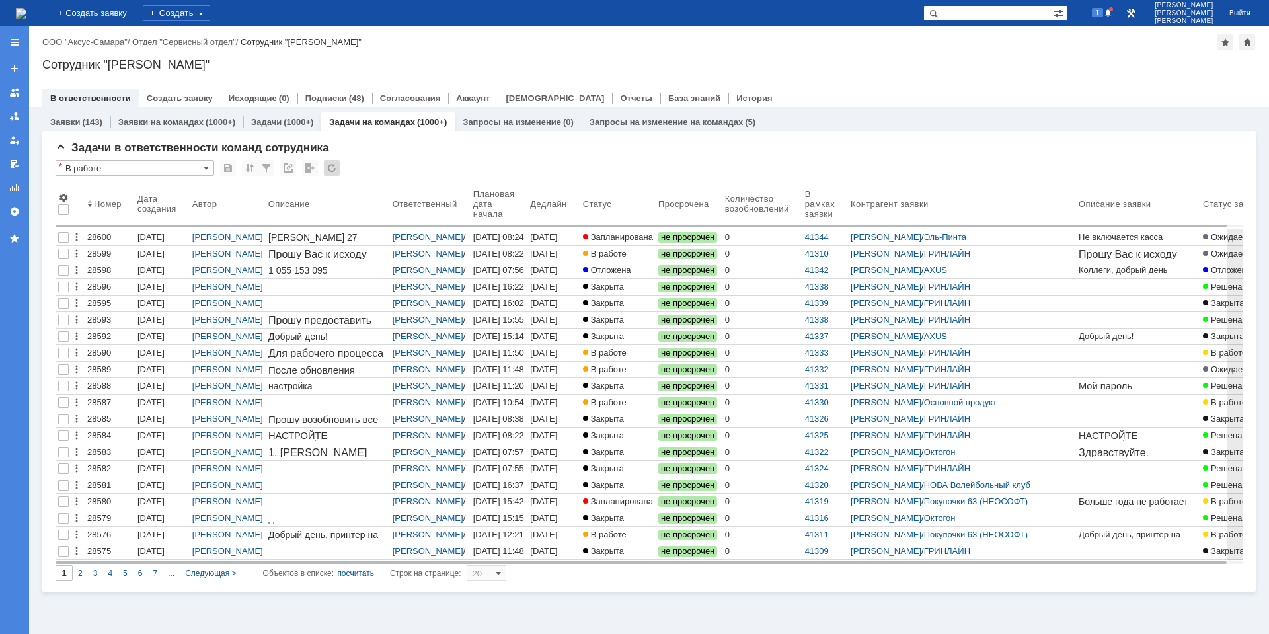
type input "100"
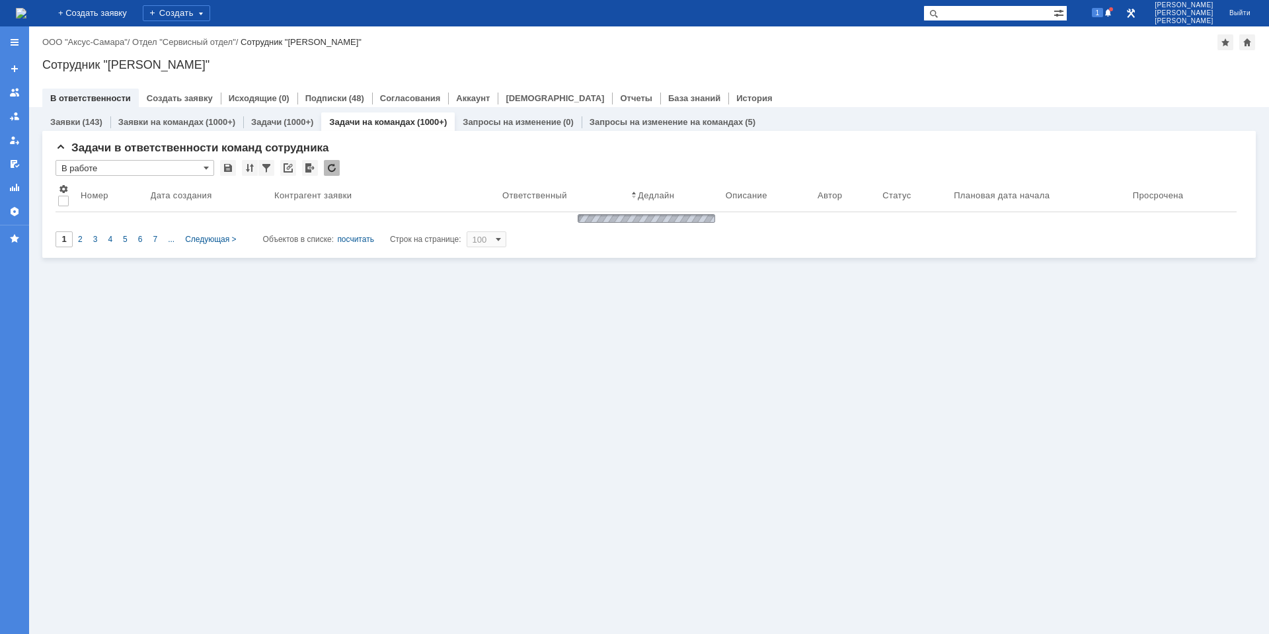
type input "В работе"
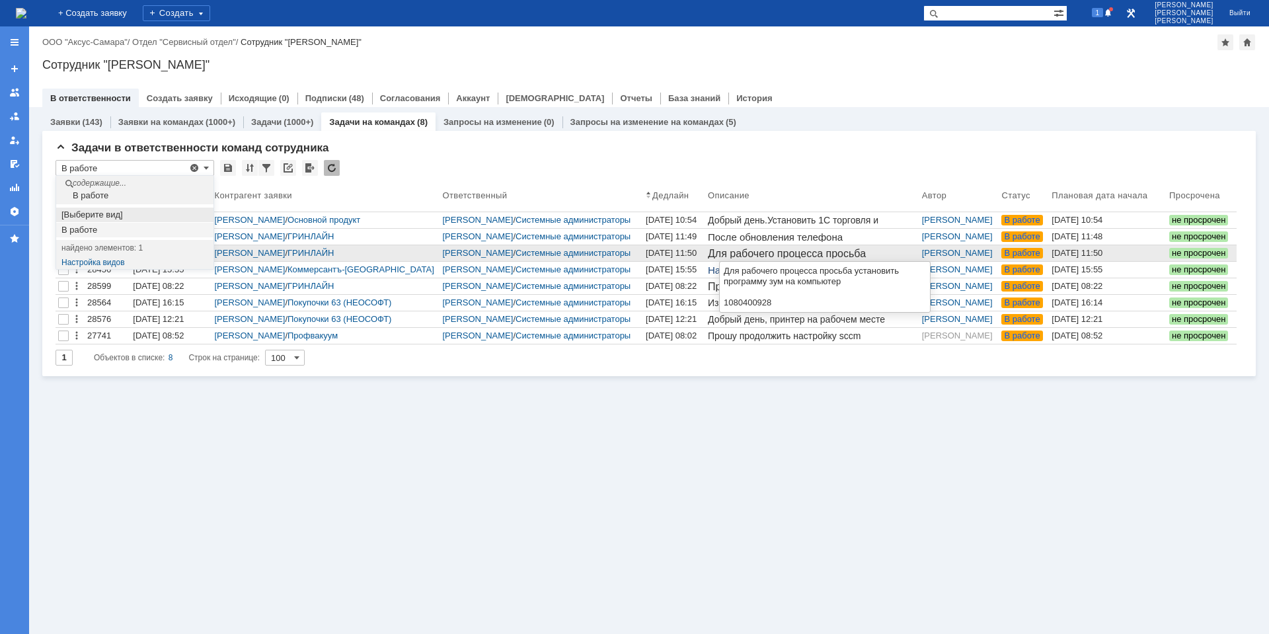
click at [687, 254] on div "[DATE] 11:50" at bounding box center [671, 253] width 51 height 10
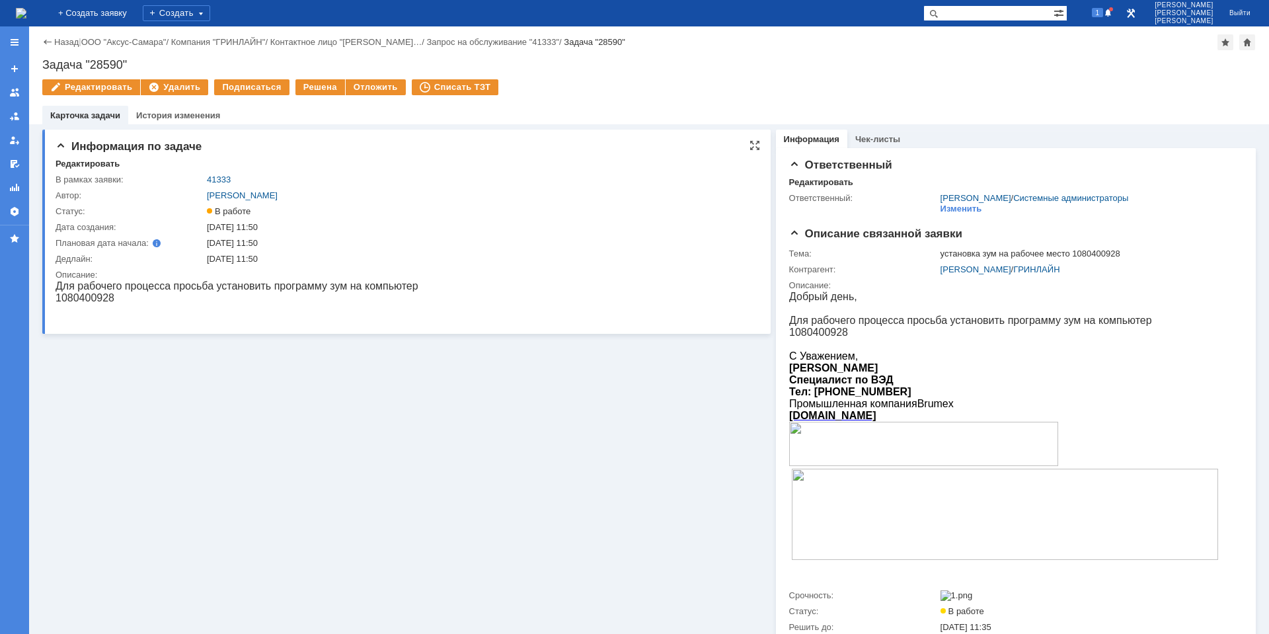
click at [90, 300] on p "1080400928" at bounding box center [237, 298] width 363 height 12
copy p "1080400928"
click at [143, 287] on p "Для рабочего процесса просьба установить программу зум на компьютер" at bounding box center [237, 286] width 363 height 12
click at [954, 209] on div "Изменить" at bounding box center [962, 209] width 42 height 11
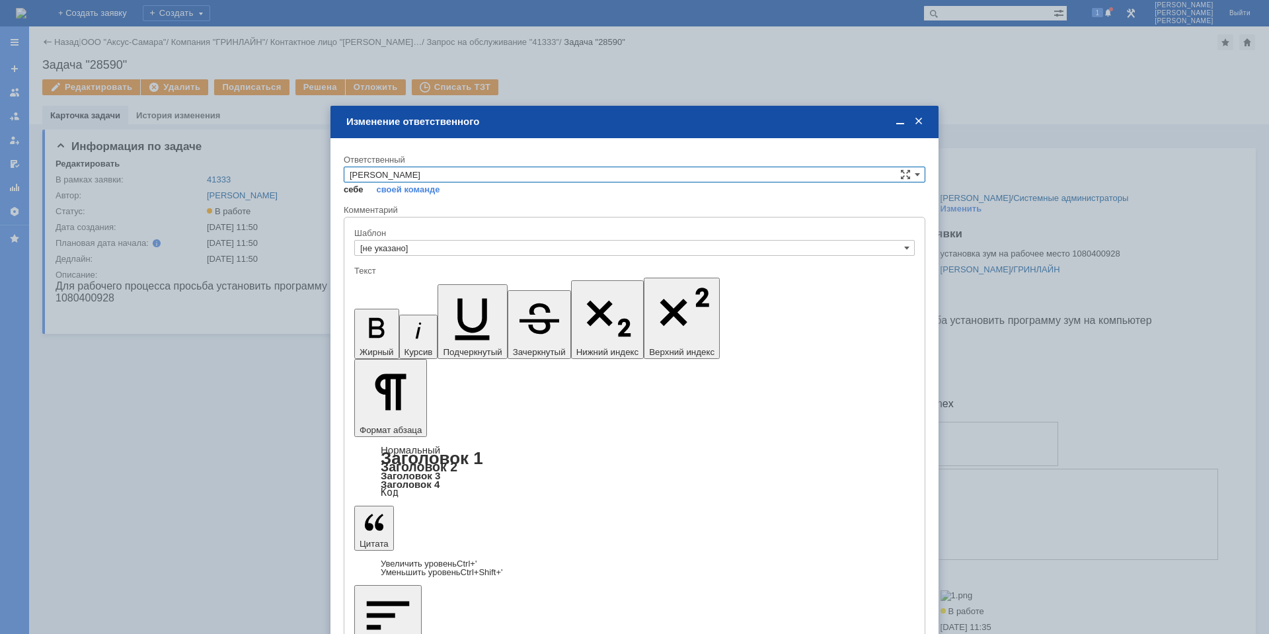
click at [360, 190] on link "себе" at bounding box center [354, 189] width 20 height 11
type input "[PERSON_NAME]"
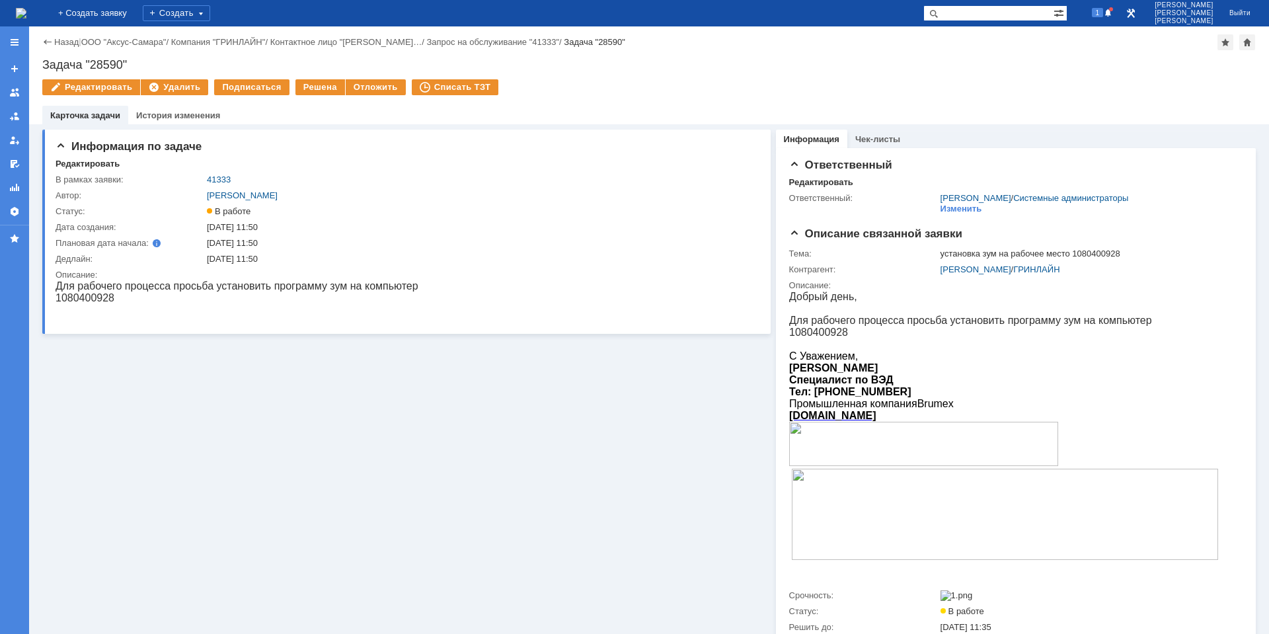
click at [26, 19] on img at bounding box center [21, 13] width 11 height 11
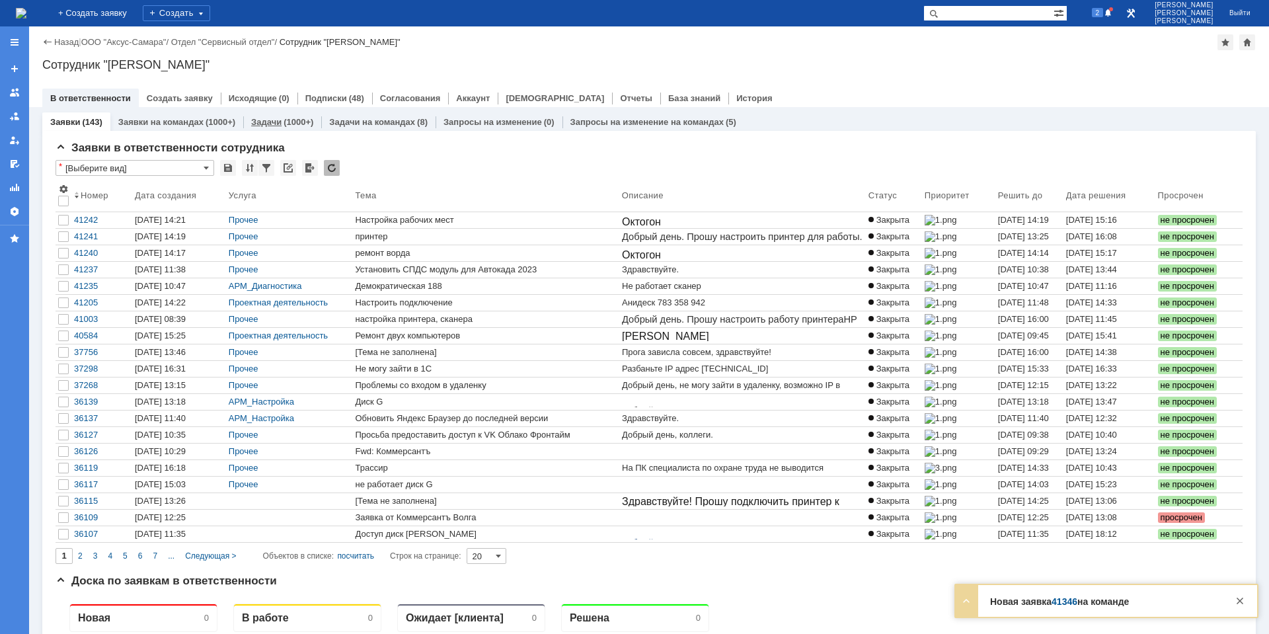
click at [292, 124] on div "(1000+)" at bounding box center [299, 122] width 30 height 10
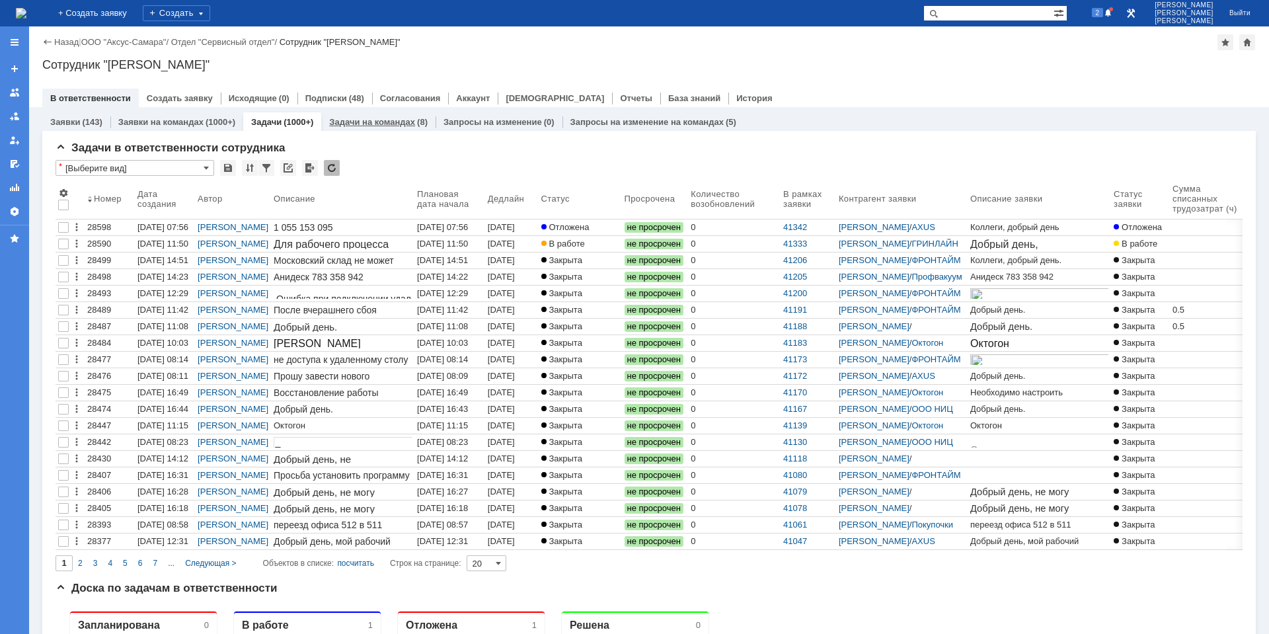
click at [373, 125] on link "Задачи на командах" at bounding box center [372, 122] width 86 height 10
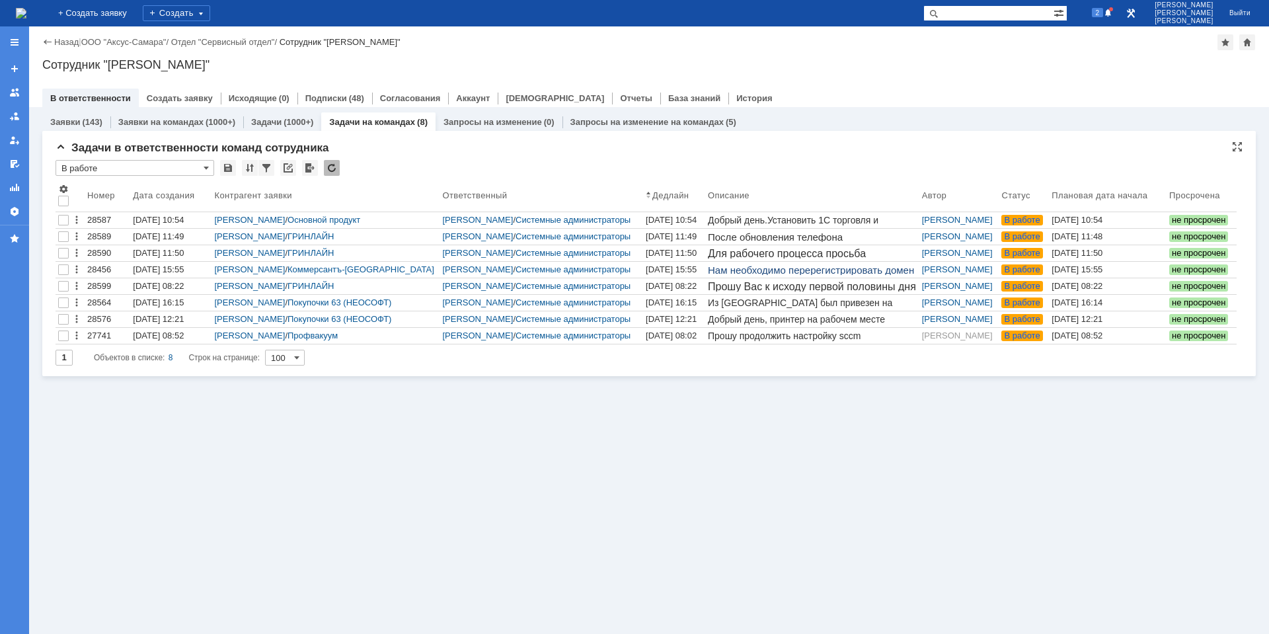
click at [198, 165] on input "В работе" at bounding box center [135, 168] width 159 height 16
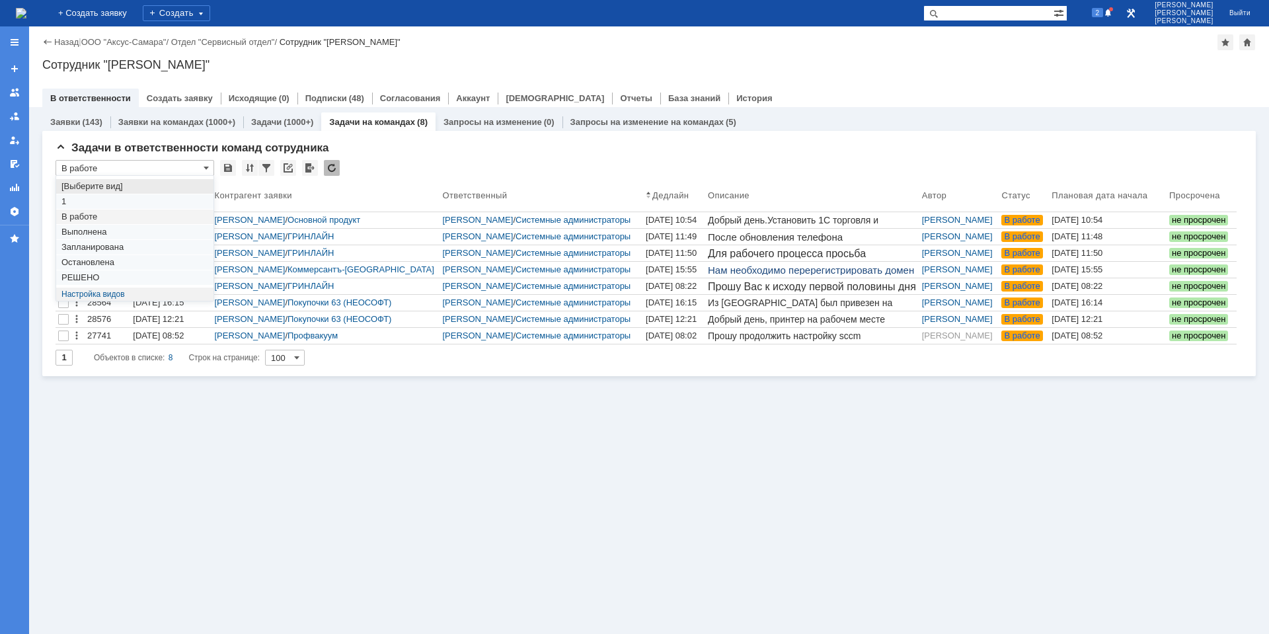
click at [129, 188] on span "[Выберите вид]" at bounding box center [134, 186] width 147 height 11
type input "[Выберите вид]"
type input "20"
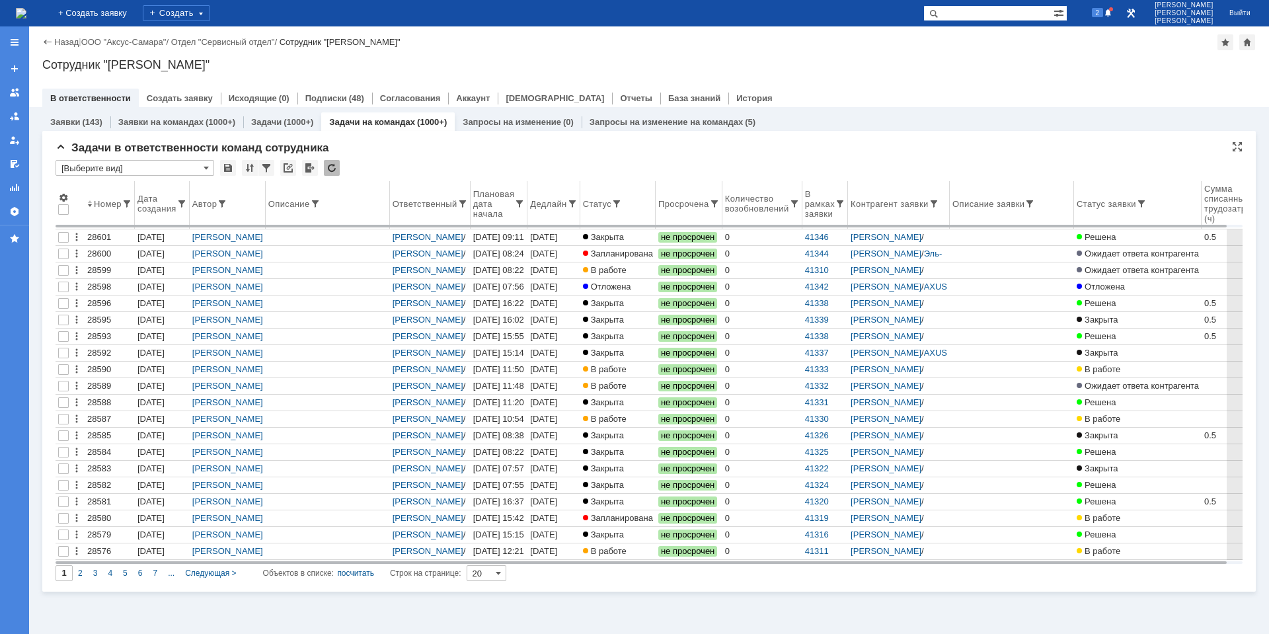
type input "[Выберите вид]"
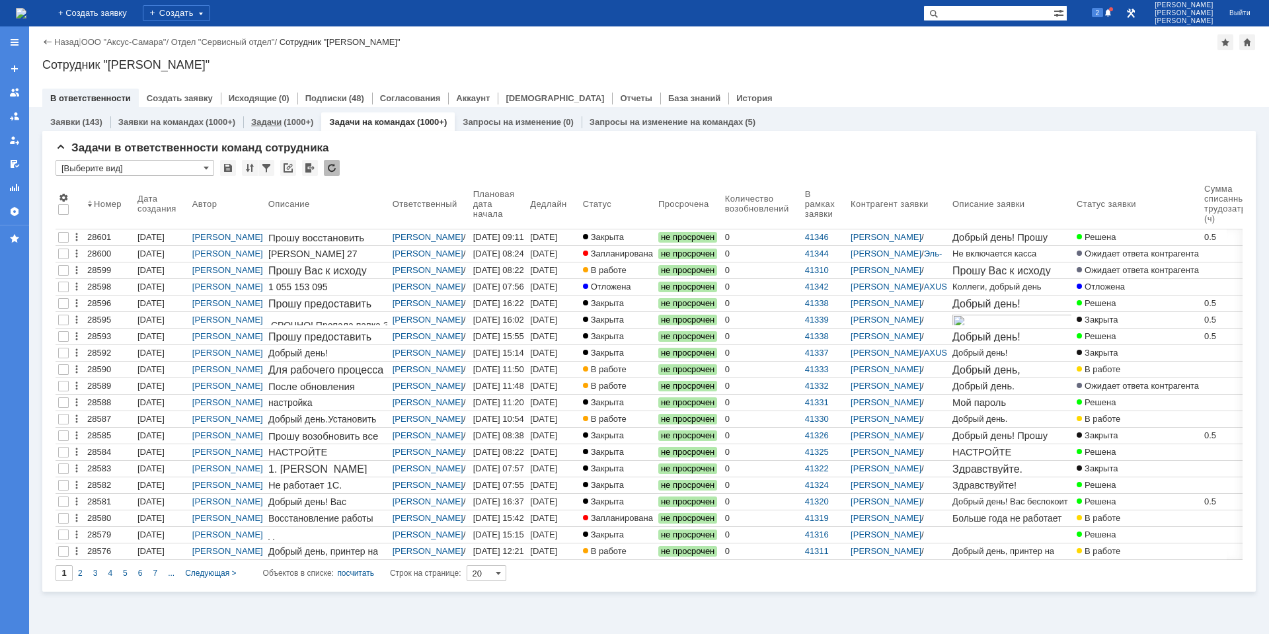
click at [267, 123] on link "Задачи" at bounding box center [266, 122] width 30 height 10
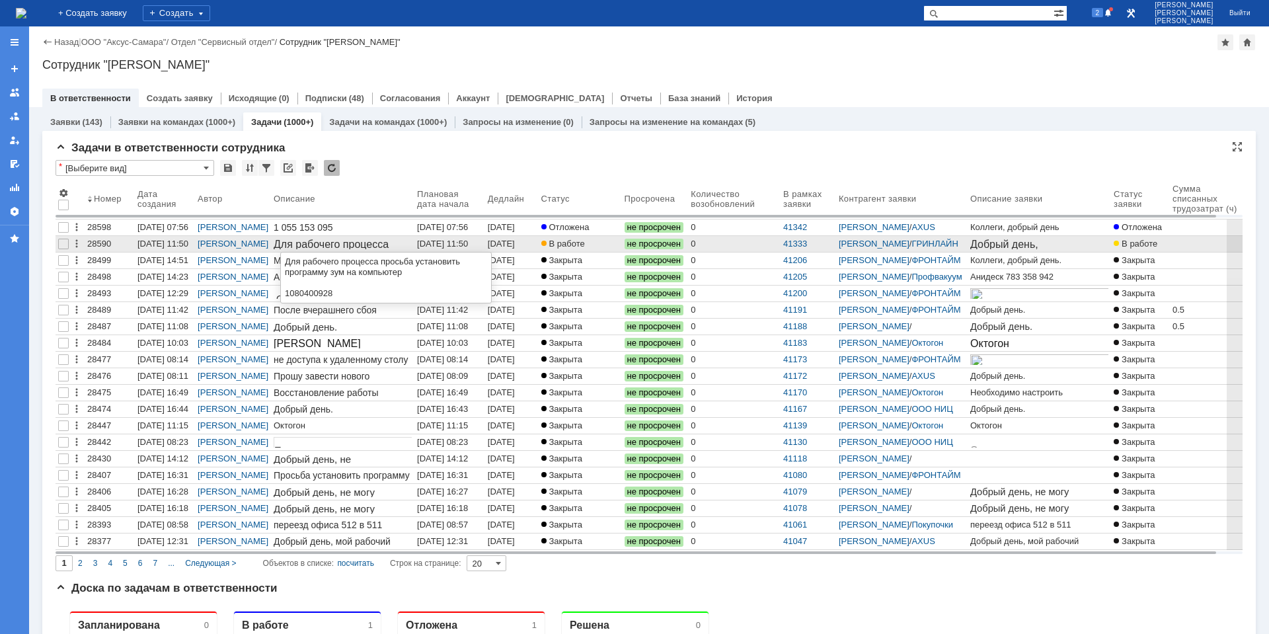
click at [447, 244] on div "[DATE] 11:50" at bounding box center [442, 244] width 51 height 10
